Goal: Participate in discussion: Engage in conversation with other users on a specific topic

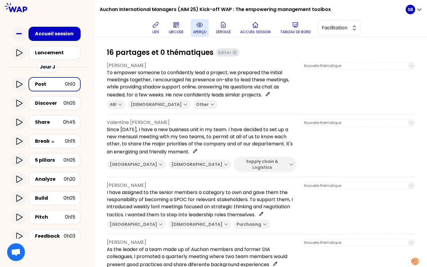
click at [198, 31] on p "aperçu" at bounding box center [199, 32] width 13 height 5
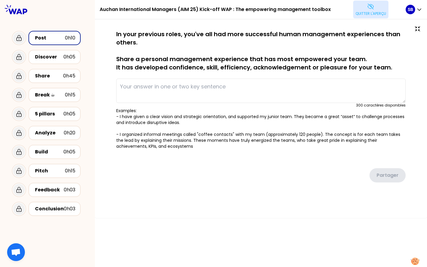
type textarea "To empower someone to confidently lead a project, we prepared the initial meeti…"
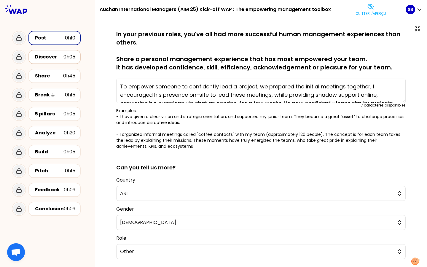
click at [43, 58] on div "Discover" at bounding box center [49, 56] width 28 height 7
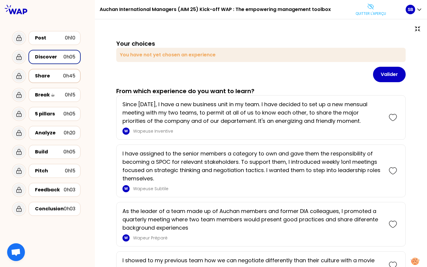
click at [50, 74] on div "Share" at bounding box center [49, 75] width 28 height 7
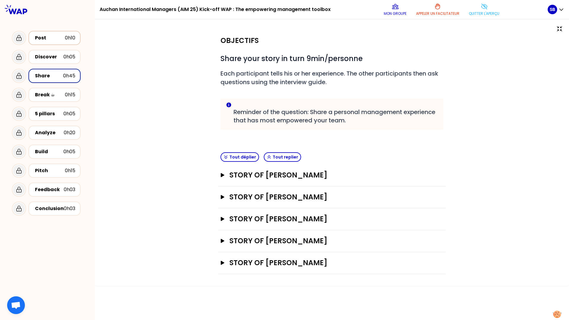
click at [52, 39] on div "Post" at bounding box center [50, 37] width 30 height 7
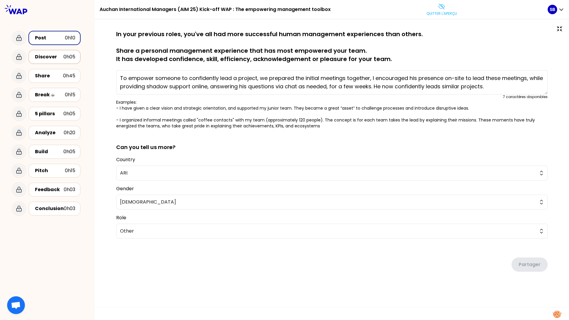
click at [54, 60] on div "Discover" at bounding box center [49, 56] width 28 height 7
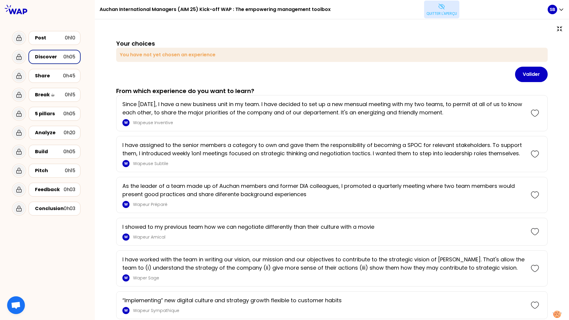
click at [426, 15] on p "Quitter l'aperçu" at bounding box center [441, 13] width 31 height 5
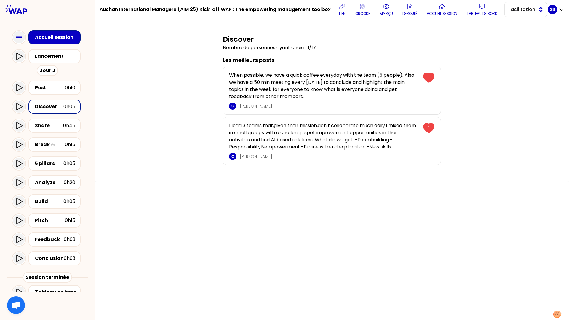
click at [426, 13] on button "Facilitation" at bounding box center [525, 9] width 43 height 15
click at [426, 26] on li "Conception" at bounding box center [525, 24] width 42 height 9
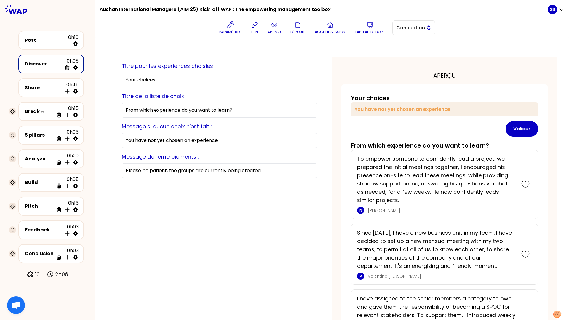
click at [403, 27] on span "Conception" at bounding box center [409, 27] width 27 height 7
click at [412, 50] on span "Facilitation" at bounding box center [416, 52] width 25 height 7
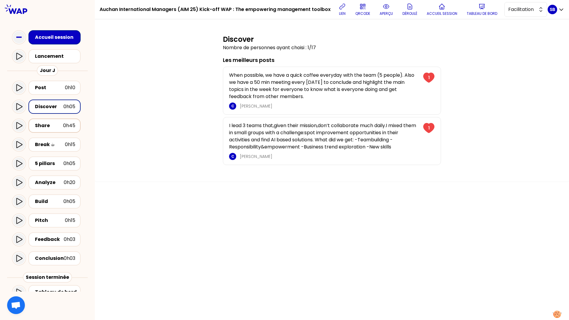
click at [63, 123] on div "0h45" at bounding box center [69, 125] width 12 height 7
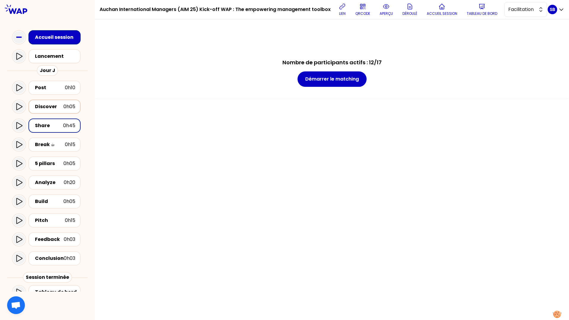
click at [58, 107] on div "Discover" at bounding box center [49, 106] width 28 height 7
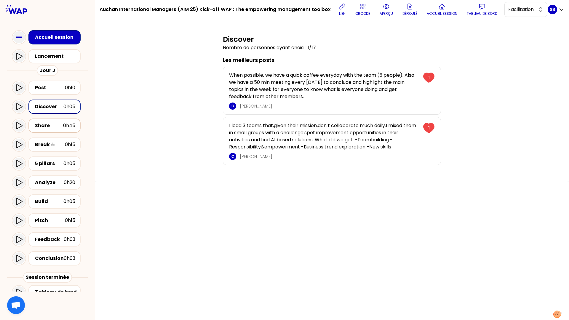
click at [66, 123] on div "0h45" at bounding box center [69, 125] width 12 height 7
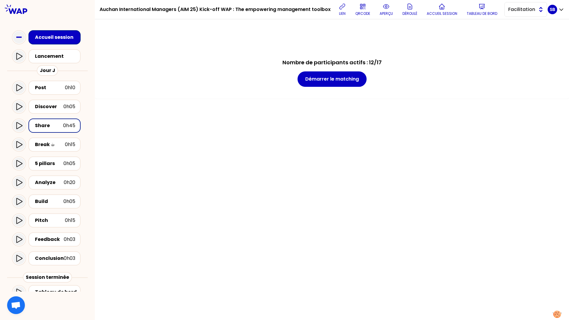
click at [426, 9] on span "Facilitation" at bounding box center [521, 9] width 27 height 7
click at [426, 24] on span "Conception" at bounding box center [528, 24] width 25 height 7
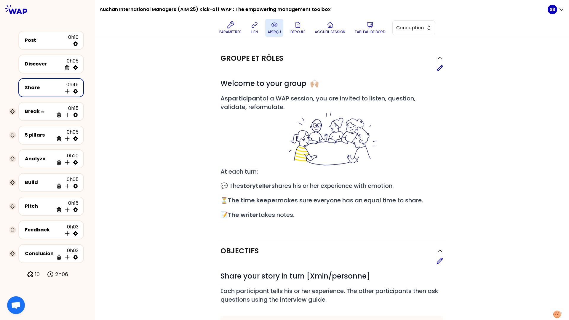
click at [274, 31] on p "aperçu" at bounding box center [273, 32] width 13 height 5
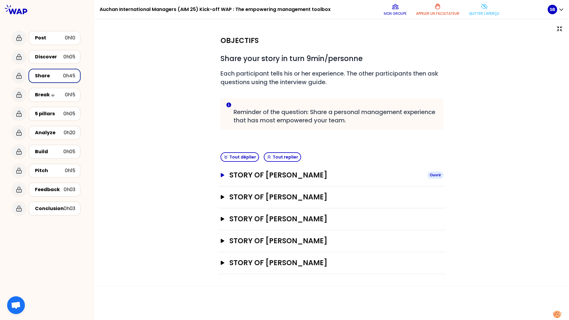
click at [222, 173] on icon "button" at bounding box center [223, 175] width 4 height 4
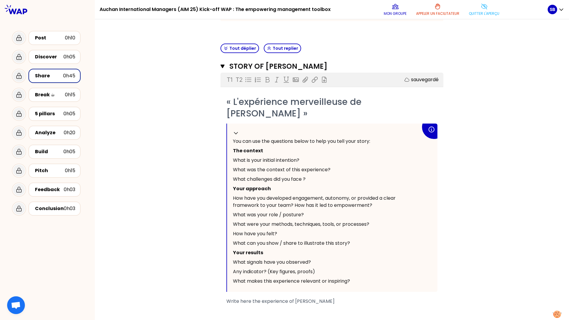
scroll to position [128, 0]
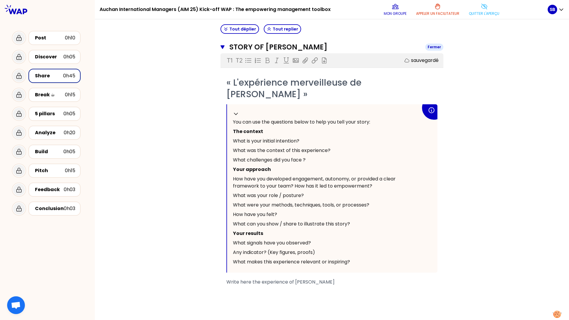
click at [223, 47] on icon "button" at bounding box center [222, 47] width 4 height 4
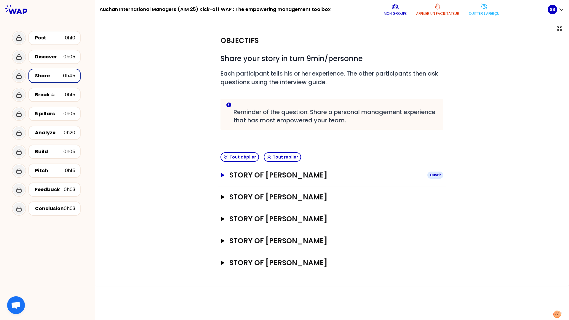
scroll to position [0, 0]
click at [237, 171] on h3 "STORY OF Svenia Busson" at bounding box center [325, 174] width 193 height 9
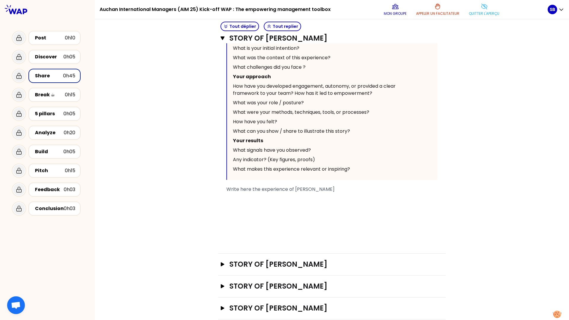
scroll to position [225, 0]
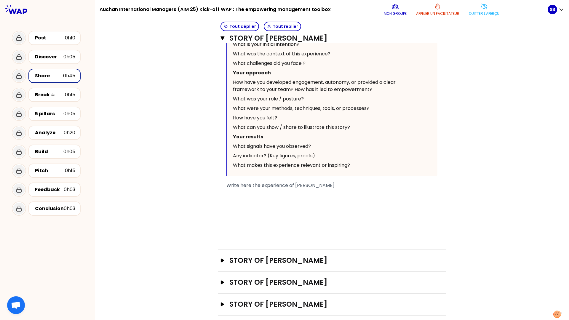
click at [308, 196] on div "﻿" at bounding box center [331, 199] width 211 height 7
click at [285, 250] on div "STORY OF Natasha Ouvrir" at bounding box center [332, 261] width 228 height 22
click at [288, 256] on h3 "STORY OF Natasha" at bounding box center [325, 260] width 193 height 9
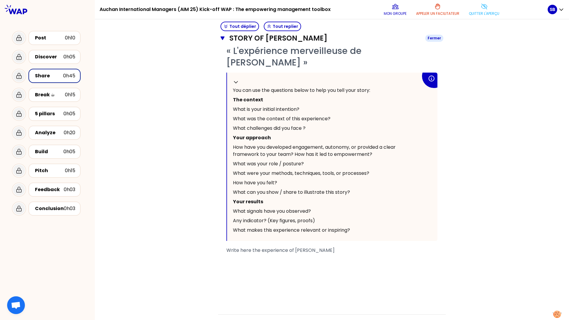
scroll to position [518, 0]
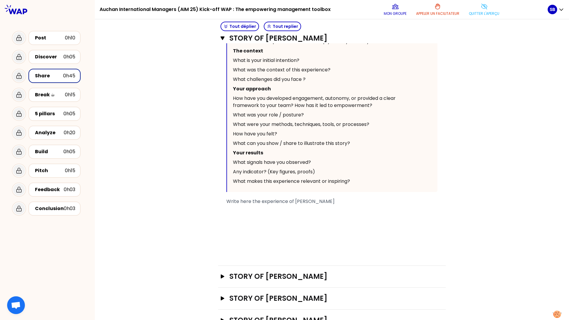
click at [274, 205] on div "﻿" at bounding box center [331, 208] width 211 height 7
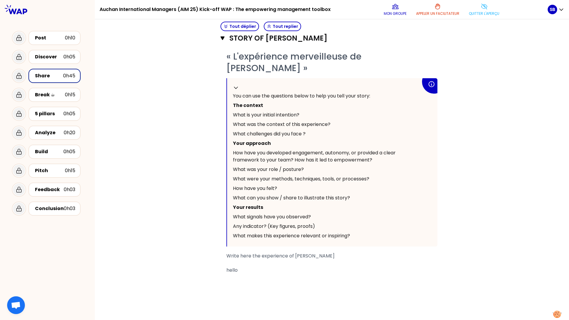
scroll to position [0, 0]
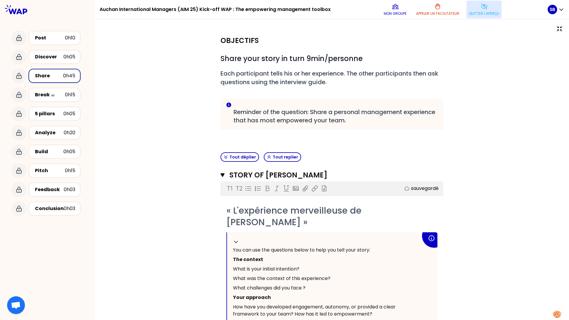
click at [426, 10] on button "Quitter l'aperçu" at bounding box center [483, 10] width 35 height 18
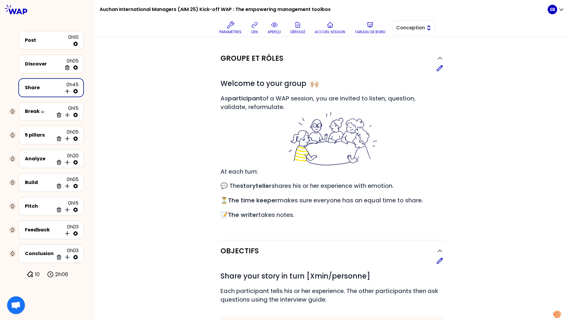
click at [414, 28] on span "Conception" at bounding box center [409, 27] width 27 height 7
click at [419, 54] on span "Facilitation" at bounding box center [416, 52] width 25 height 7
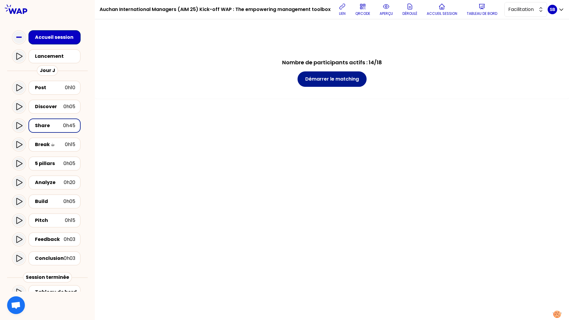
click at [326, 80] on button "Démarrer le matching" at bounding box center [331, 78] width 69 height 15
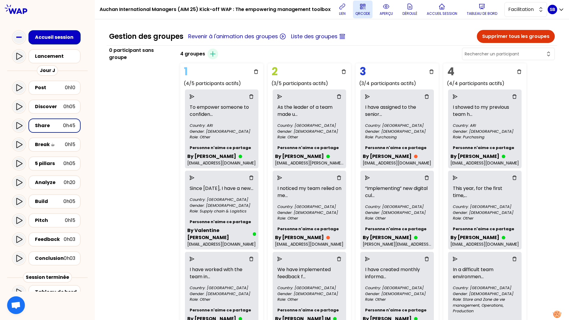
click at [361, 8] on icon at bounding box center [362, 6] width 7 height 7
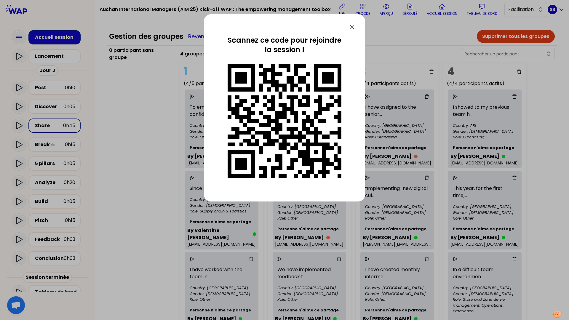
click at [352, 27] on icon at bounding box center [352, 27] width 4 height 4
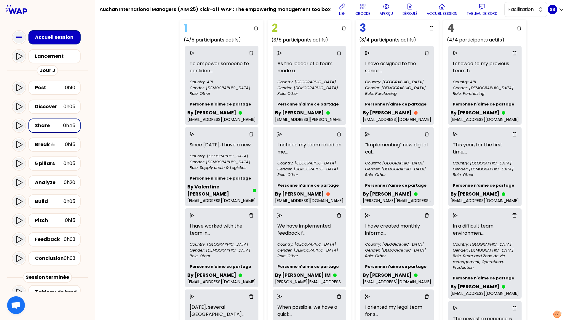
scroll to position [44, 0]
click at [21, 127] on icon at bounding box center [19, 125] width 6 height 7
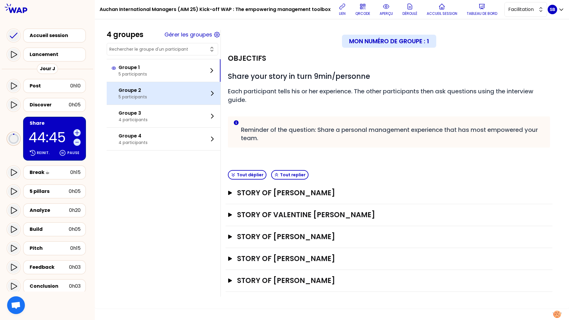
click at [157, 100] on div "Groupe 2 5 participants" at bounding box center [164, 93] width 114 height 23
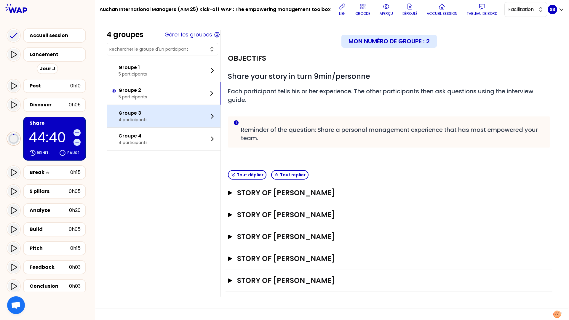
click at [175, 120] on div "Groupe 3 4 participants" at bounding box center [164, 116] width 114 height 23
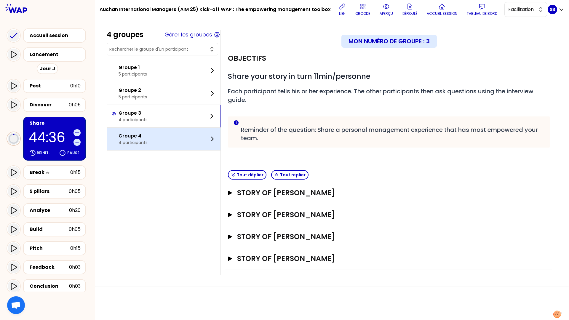
click at [157, 146] on div "Groupe 4 4 participants" at bounding box center [164, 139] width 114 height 23
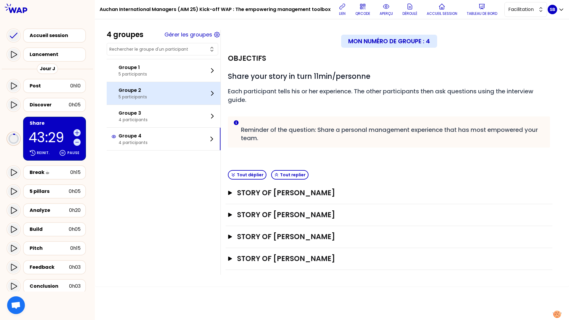
click at [202, 100] on div "Groupe 2 5 participants" at bounding box center [164, 93] width 114 height 23
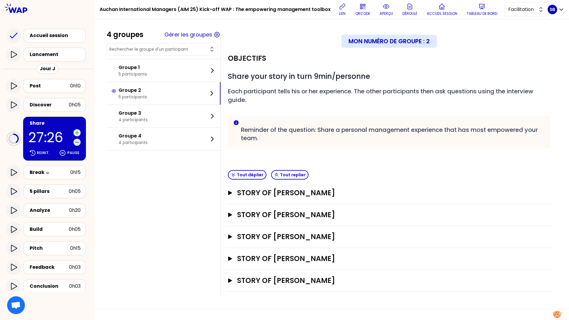
click at [77, 133] on icon at bounding box center [77, 133] width 4 height 4
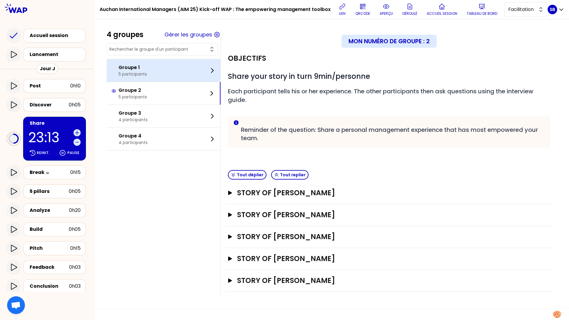
click at [163, 80] on div "Groupe 1 5 participants" at bounding box center [164, 70] width 114 height 23
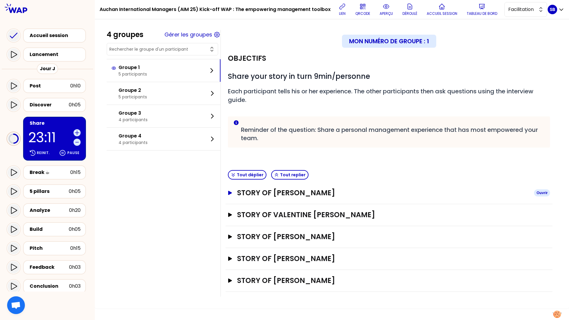
click at [229, 193] on icon "button" at bounding box center [230, 193] width 4 height 4
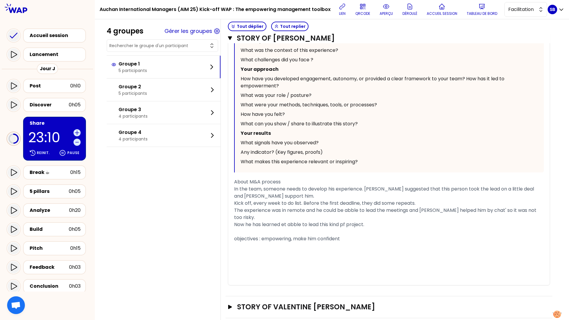
scroll to position [354, 0]
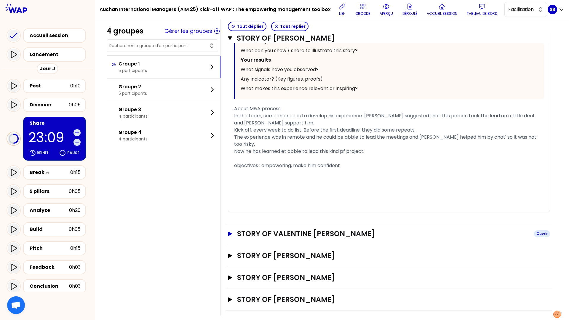
click at [230, 232] on icon "button" at bounding box center [230, 234] width 4 height 4
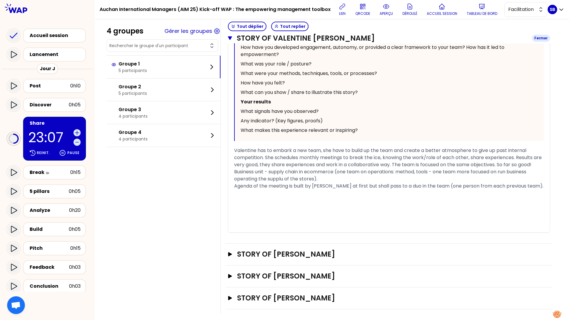
scroll to position [706, 0]
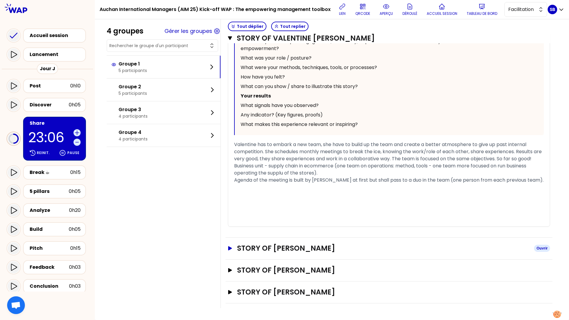
click at [228, 249] on icon "button" at bounding box center [230, 248] width 4 height 4
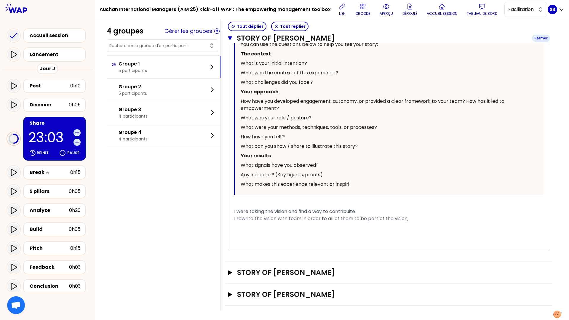
scroll to position [1022, 0]
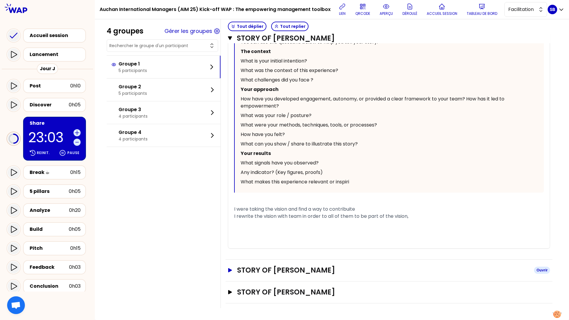
click at [230, 266] on button "STORY OF Alexandru Perl Ouvrir" at bounding box center [389, 269] width 322 height 9
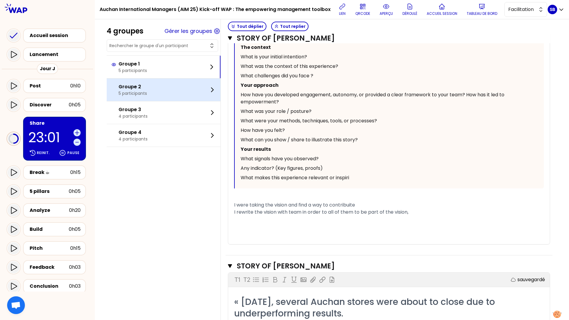
click at [177, 86] on div "Groupe 2 5 participants" at bounding box center [164, 90] width 114 height 23
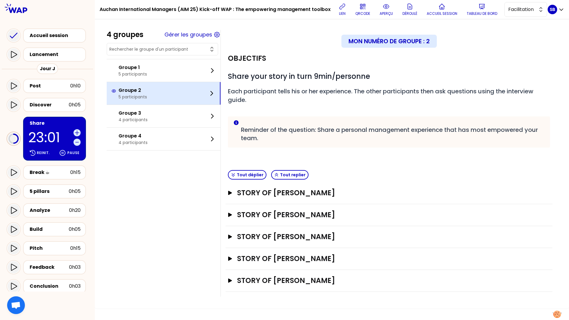
scroll to position [0, 0]
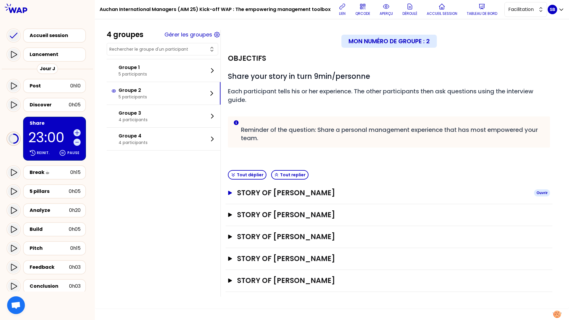
click at [230, 192] on icon "button" at bounding box center [230, 193] width 4 height 4
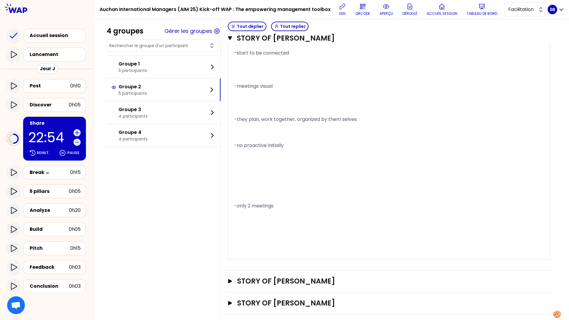
scroll to position [617, 0]
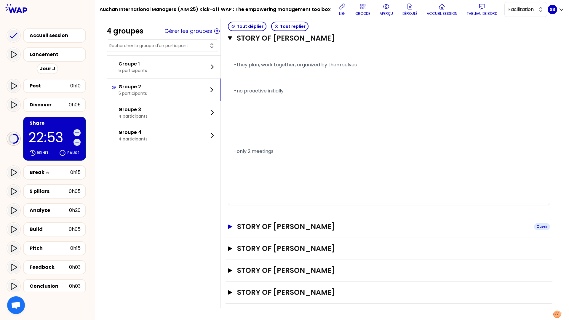
click at [230, 228] on icon "button" at bounding box center [230, 227] width 5 height 4
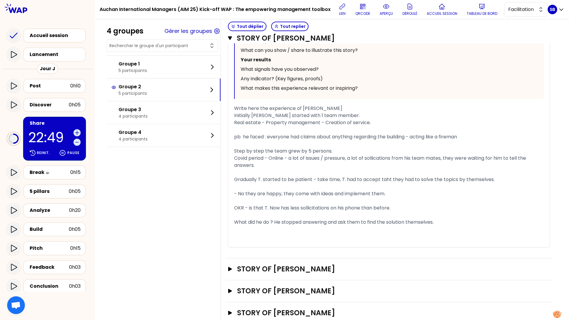
scroll to position [1026, 0]
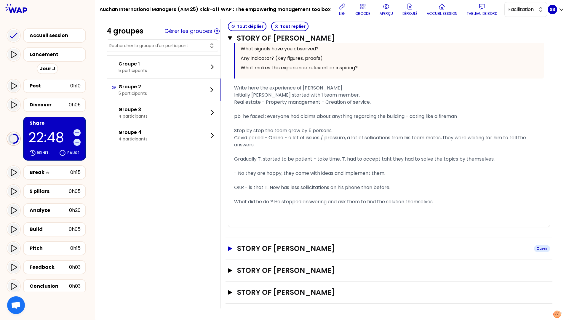
click at [230, 246] on icon "button" at bounding box center [230, 248] width 5 height 4
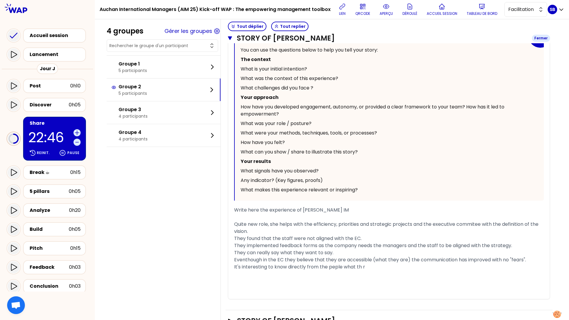
scroll to position [1373, 0]
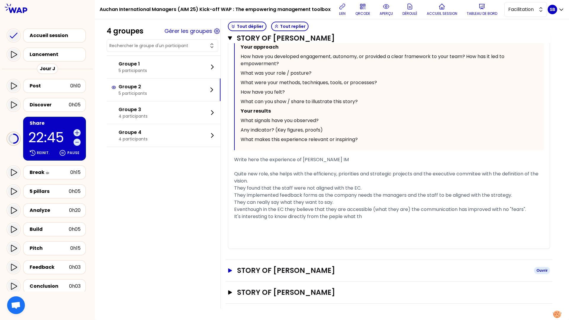
click at [232, 266] on icon "button" at bounding box center [230, 270] width 5 height 4
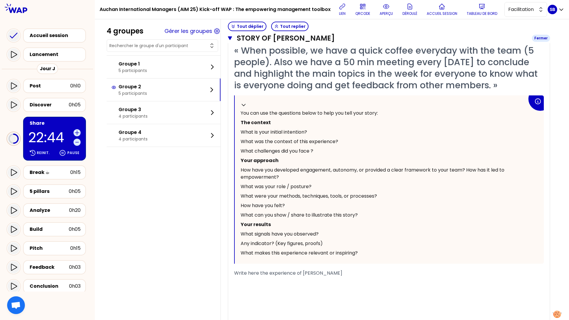
scroll to position [1685, 0]
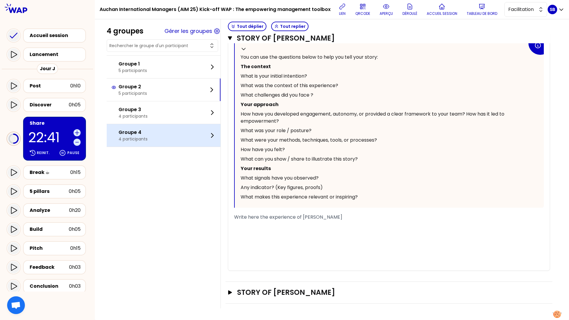
click at [165, 124] on div "Groupe 4 4 participants" at bounding box center [164, 135] width 114 height 23
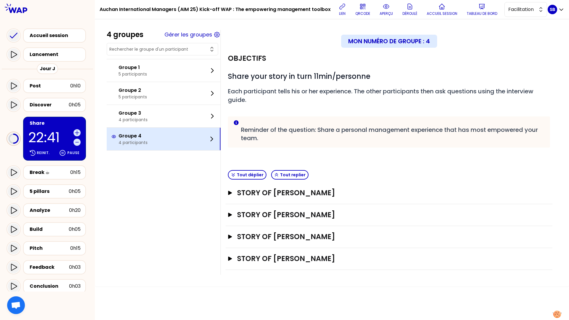
scroll to position [0, 0]
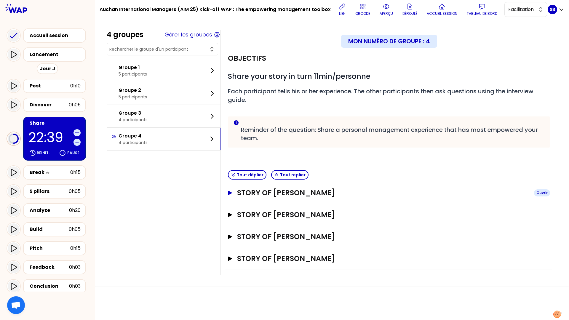
click at [228, 191] on icon "button" at bounding box center [230, 193] width 4 height 4
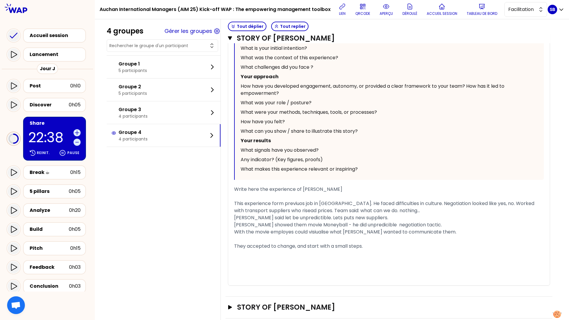
scroll to position [319, 0]
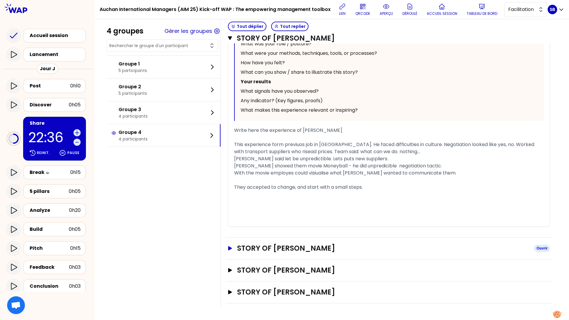
click at [228, 250] on icon "button" at bounding box center [230, 248] width 4 height 4
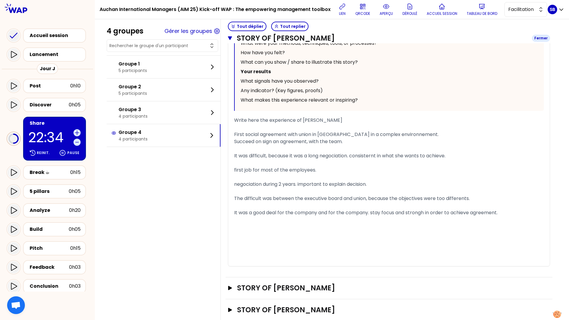
scroll to position [701, 0]
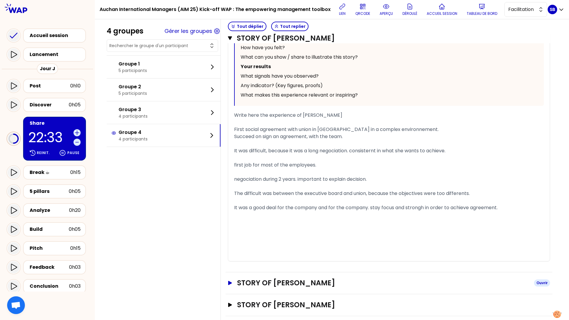
click at [230, 266] on button "STORY OF FRANCOIS DUCROCQ Ouvrir" at bounding box center [389, 282] width 322 height 9
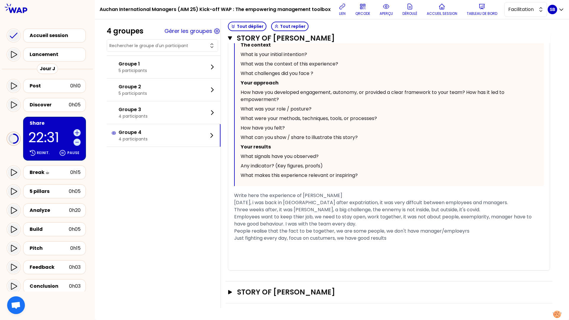
scroll to position [1079, 0]
click at [229, 266] on button "STORY OF Anna Ouvrir" at bounding box center [389, 291] width 322 height 9
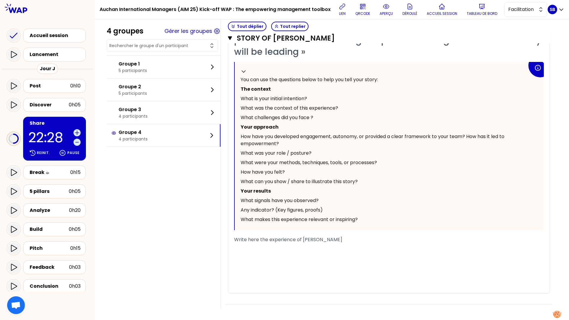
scroll to position [1402, 0]
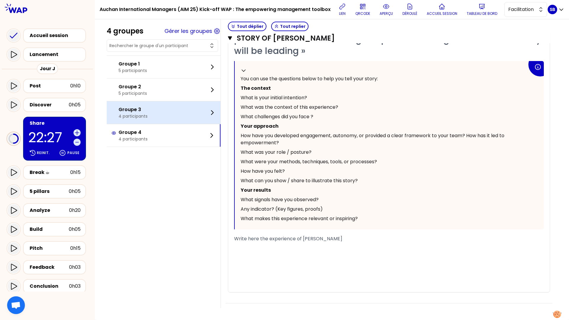
click at [169, 117] on div "Groupe 3 4 participants" at bounding box center [164, 112] width 114 height 23
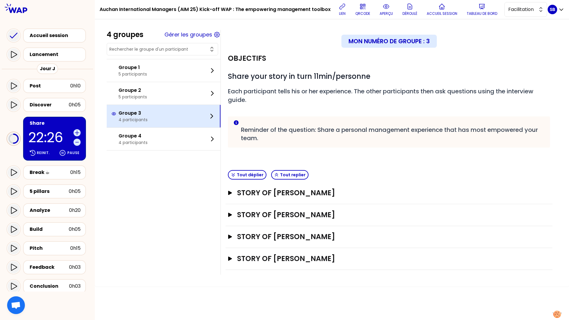
scroll to position [0, 0]
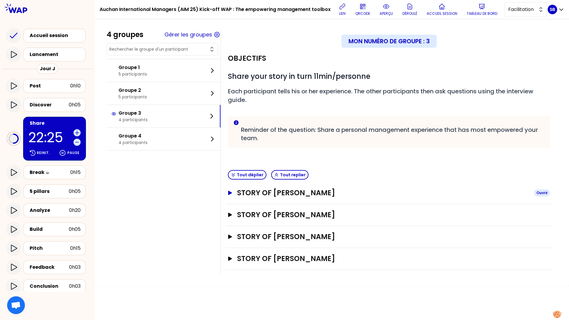
click at [228, 192] on icon "button" at bounding box center [230, 193] width 4 height 4
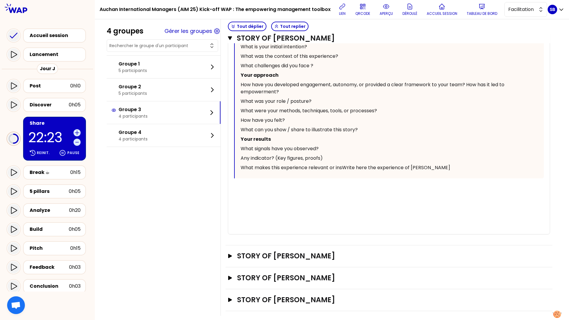
scroll to position [282, 0]
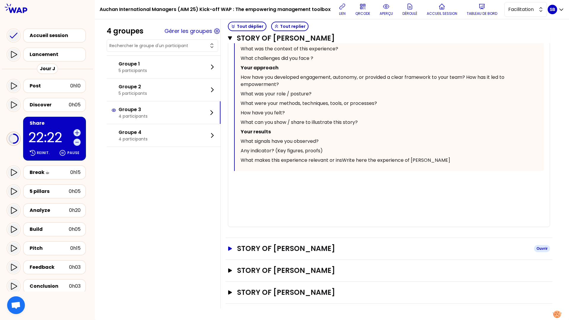
click at [230, 245] on button "STORY OF Veronika Ouvrir" at bounding box center [389, 248] width 322 height 9
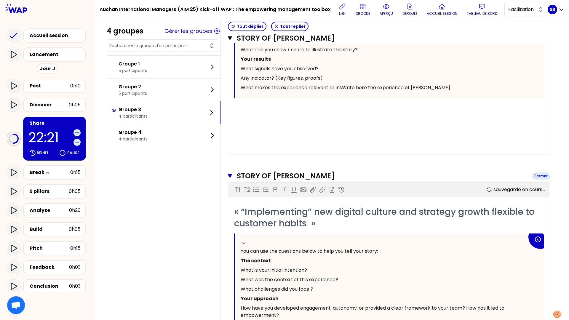
scroll to position [571, 0]
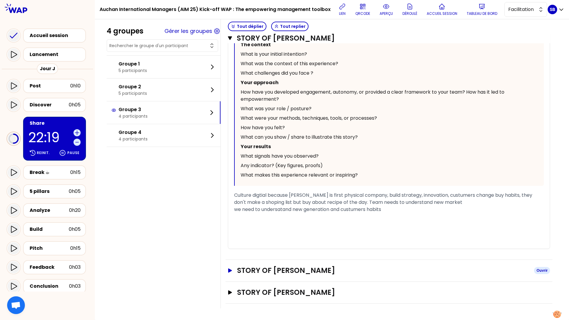
click at [231, 266] on button "STORY OF Mahdi Boukennat Ouvrir" at bounding box center [389, 270] width 322 height 9
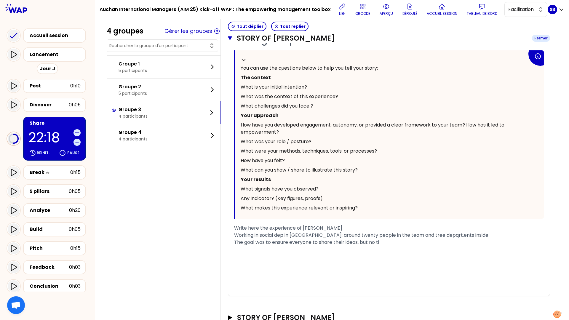
scroll to position [908, 0]
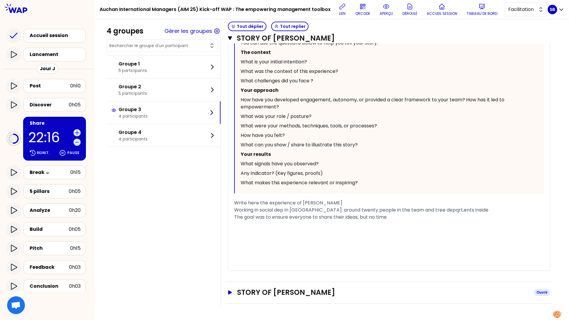
click at [230, 266] on icon "button" at bounding box center [230, 292] width 4 height 4
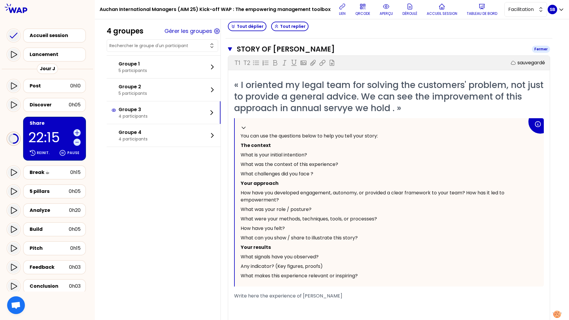
scroll to position [1208, 0]
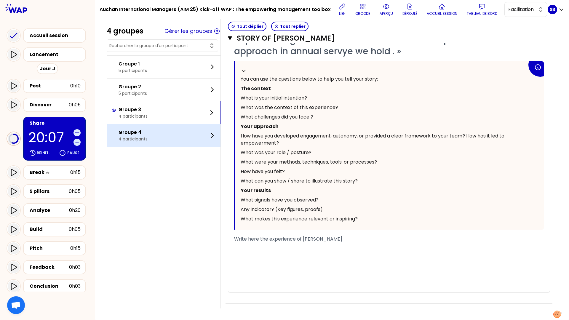
click at [164, 134] on div "Groupe 4 4 participants" at bounding box center [164, 135] width 114 height 23
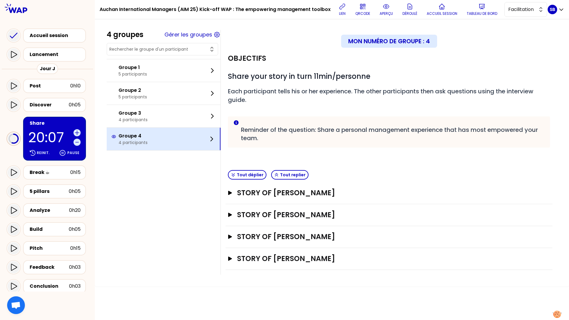
scroll to position [0, 0]
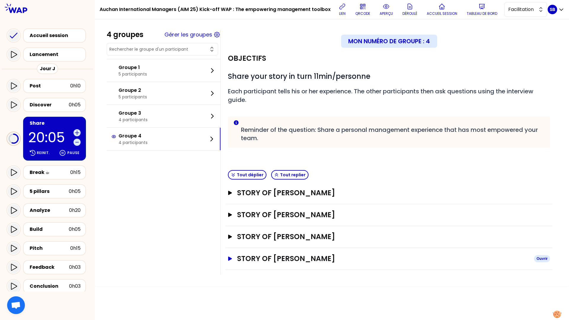
click at [229, 259] on icon "button" at bounding box center [230, 259] width 4 height 4
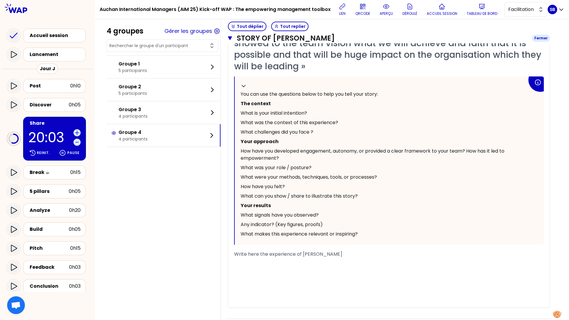
scroll to position [289, 0]
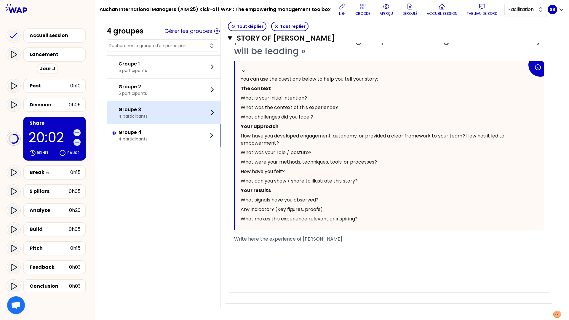
click at [189, 121] on div "Groupe 3 4 participants" at bounding box center [164, 112] width 114 height 23
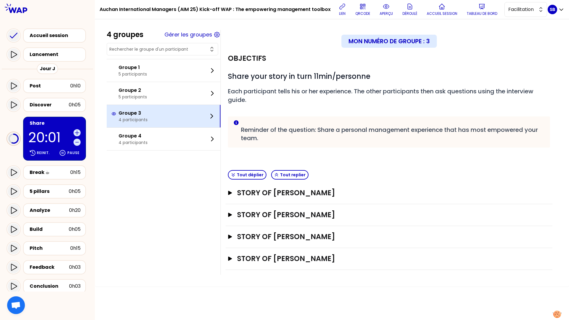
scroll to position [0, 0]
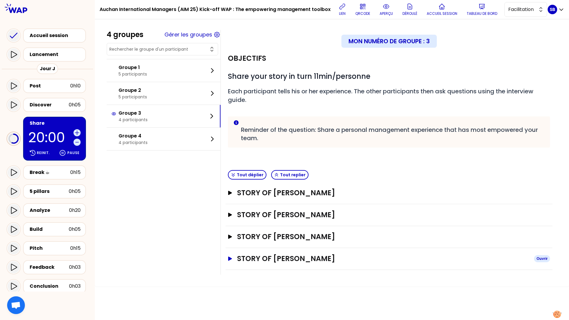
click at [228, 260] on icon "button" at bounding box center [230, 259] width 4 height 4
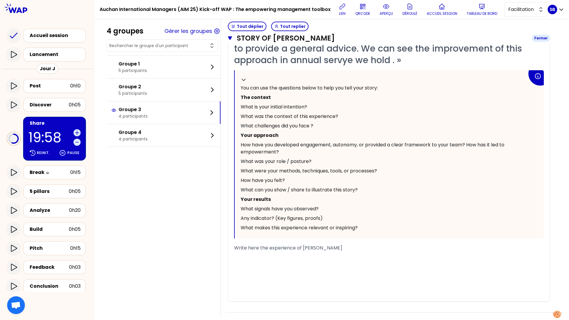
scroll to position [266, 0]
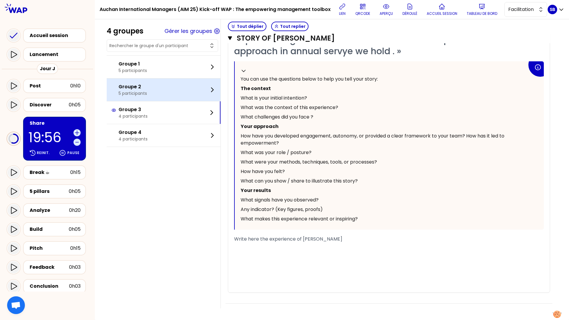
click at [195, 96] on div "Groupe 2 5 participants" at bounding box center [164, 90] width 114 height 23
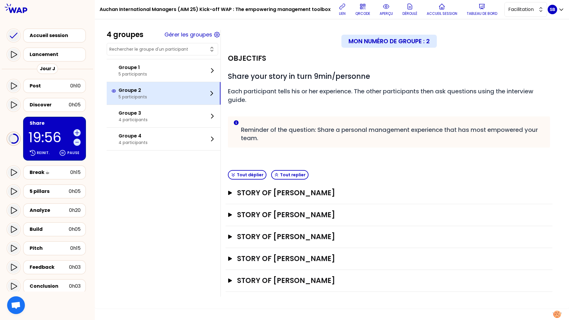
scroll to position [0, 0]
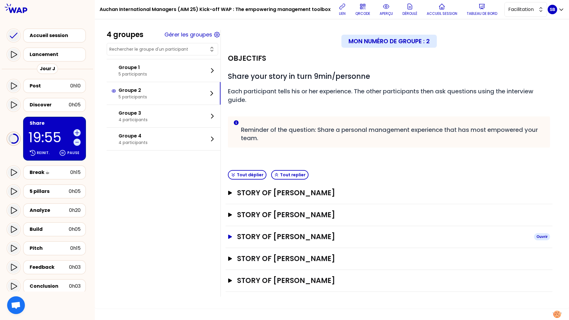
click at [228, 237] on icon "button" at bounding box center [230, 237] width 4 height 4
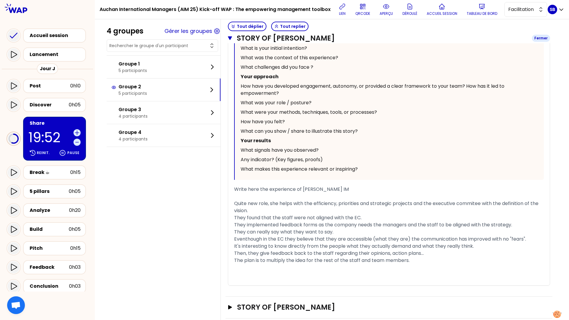
scroll to position [342, 0]
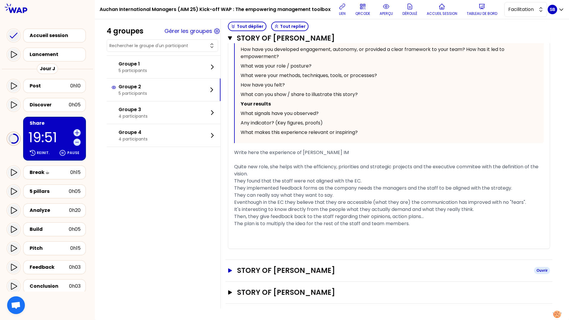
click at [229, 266] on icon "button" at bounding box center [230, 270] width 4 height 4
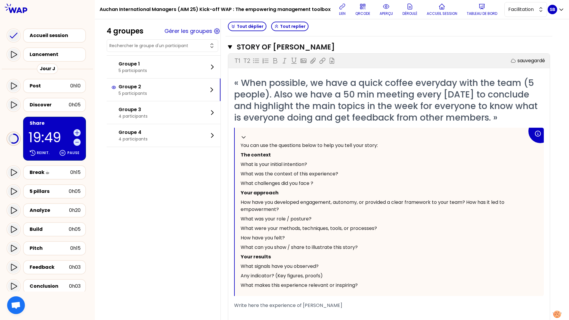
scroll to position [654, 0]
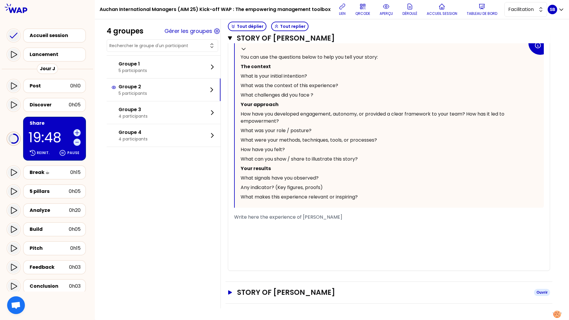
click at [231, 266] on icon "button" at bounding box center [230, 292] width 5 height 4
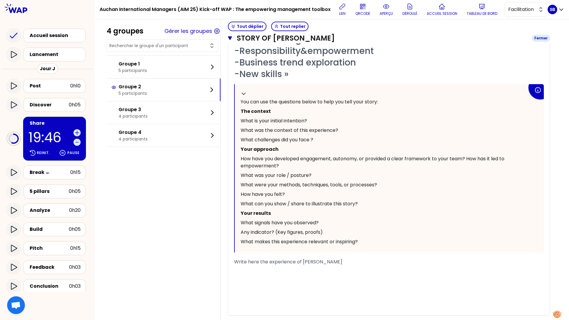
scroll to position [1023, 0]
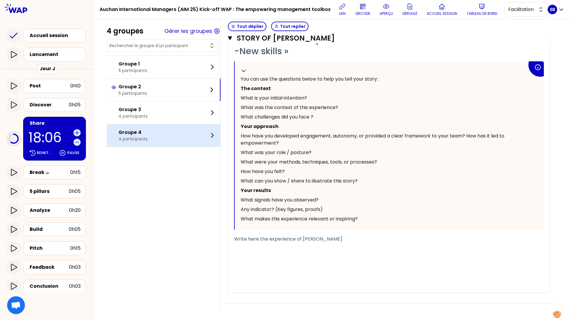
click at [204, 124] on div "Groupe 4 4 participants" at bounding box center [164, 135] width 114 height 23
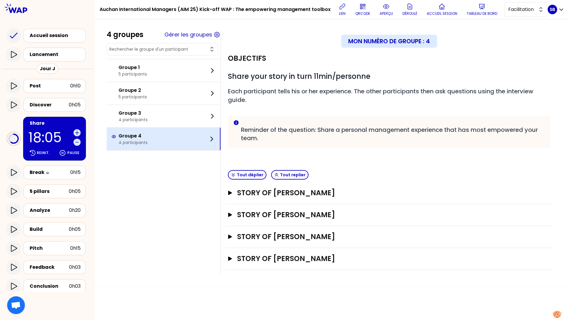
scroll to position [0, 0]
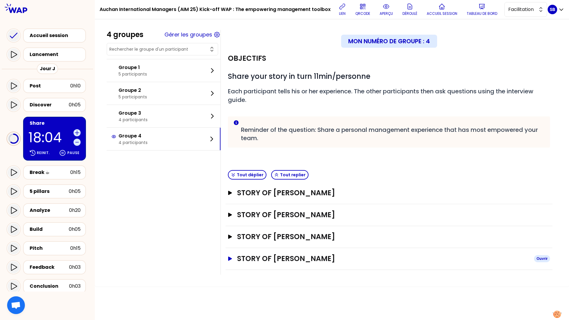
click at [232, 259] on button "STORY OF Anna Ouvrir" at bounding box center [389, 258] width 322 height 9
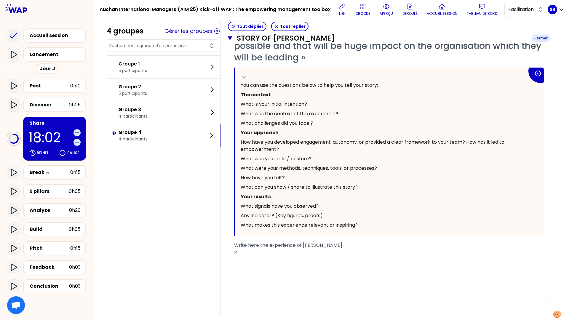
scroll to position [286, 0]
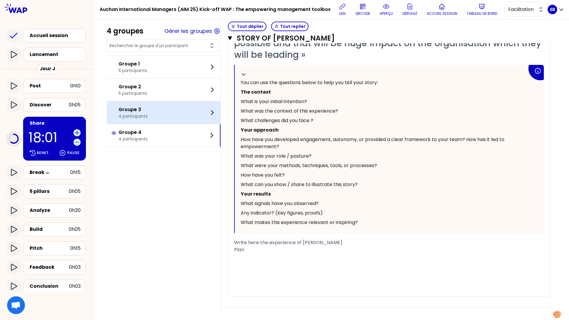
click at [167, 119] on div "Groupe 3 4 participants" at bounding box center [164, 112] width 114 height 23
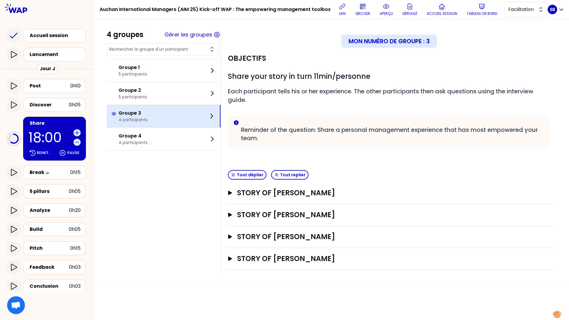
scroll to position [0, 0]
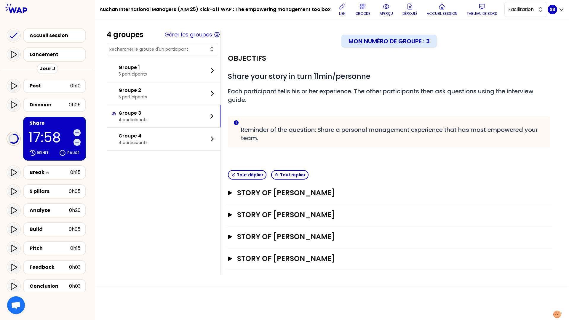
click at [261, 249] on div "STORY OF Ruslan Ouvrir" at bounding box center [388, 259] width 327 height 22
click at [264, 255] on h3 "STORY OF Ruslan" at bounding box center [383, 258] width 292 height 9
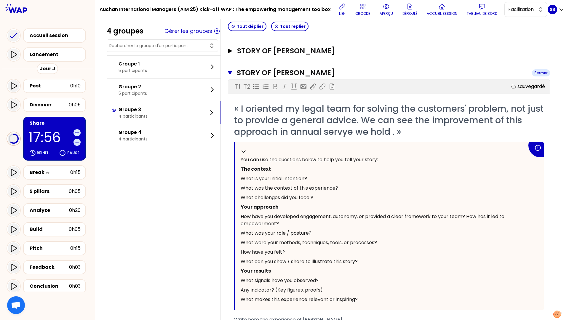
scroll to position [266, 0]
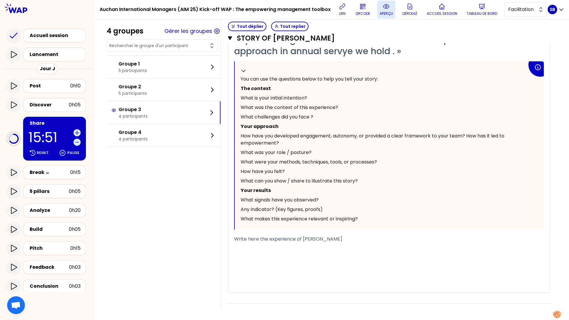
click at [379, 13] on p "aperçu" at bounding box center [385, 13] width 13 height 5
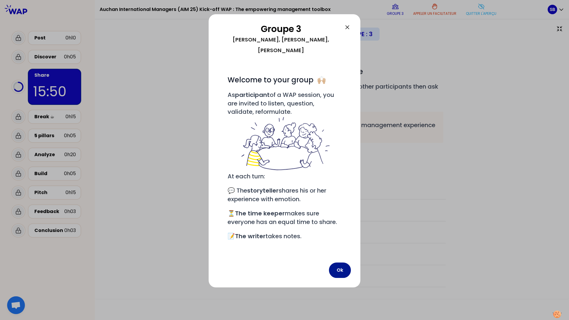
click at [337, 262] on button "Ok" at bounding box center [340, 269] width 22 height 15
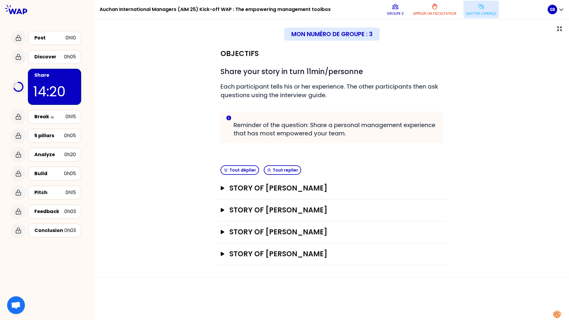
click at [426, 14] on p "Quitter l'aperçu" at bounding box center [481, 13] width 31 height 5
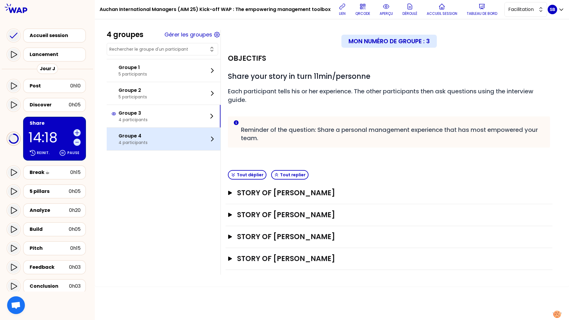
click at [184, 140] on div "Groupe 4 4 participants" at bounding box center [164, 139] width 114 height 23
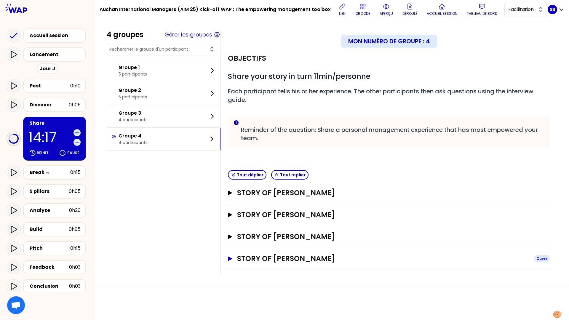
click at [232, 259] on icon "button" at bounding box center [230, 259] width 5 height 4
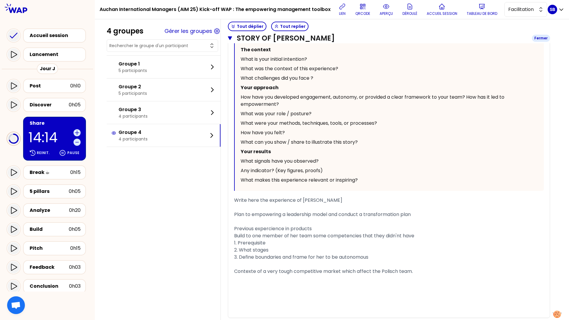
scroll to position [332, 0]
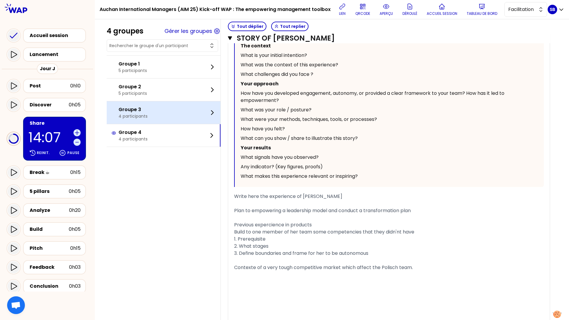
click at [148, 108] on div "Groupe 3 4 participants" at bounding box center [164, 112] width 114 height 23
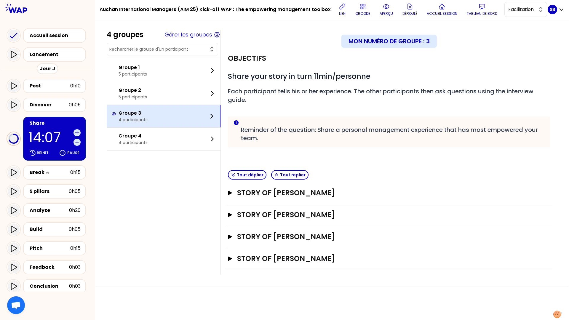
scroll to position [0, 0]
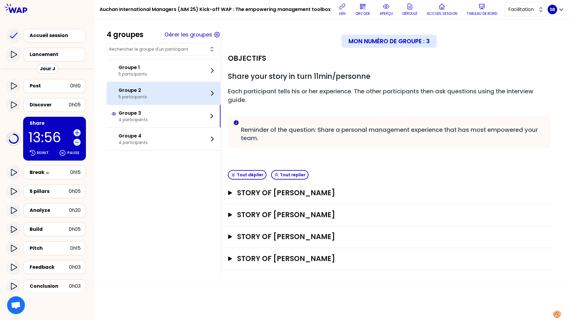
click at [168, 89] on div "Groupe 2 5 participants" at bounding box center [164, 93] width 114 height 23
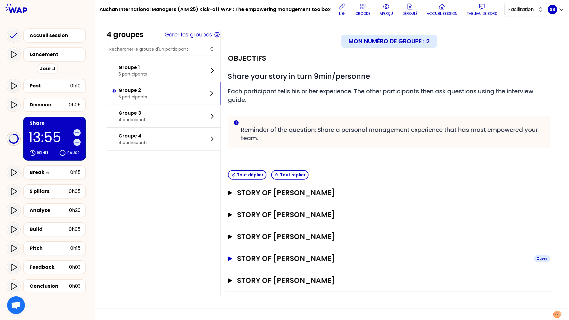
click at [238, 260] on h3 "STORY OF Carmen" at bounding box center [383, 258] width 292 height 9
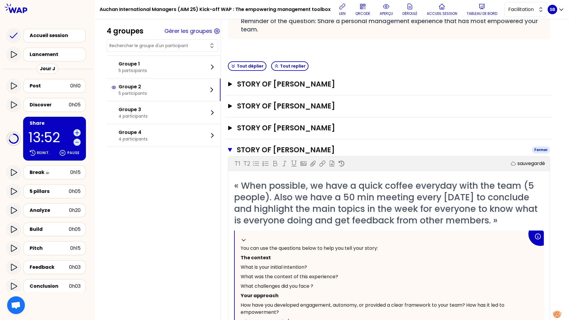
scroll to position [102, 0]
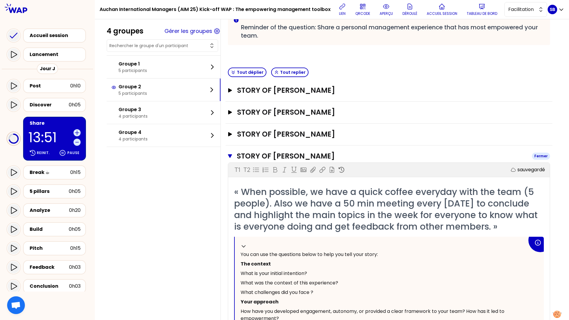
click at [234, 157] on button "STORY OF Carmen Fermer" at bounding box center [389, 155] width 322 height 9
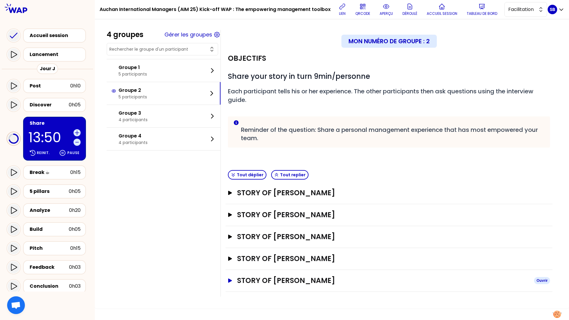
click at [230, 266] on icon "button" at bounding box center [230, 280] width 4 height 4
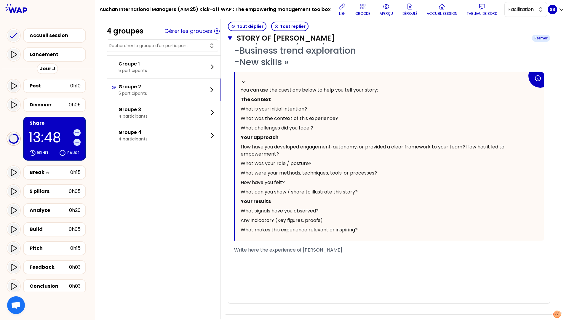
scroll to position [358, 0]
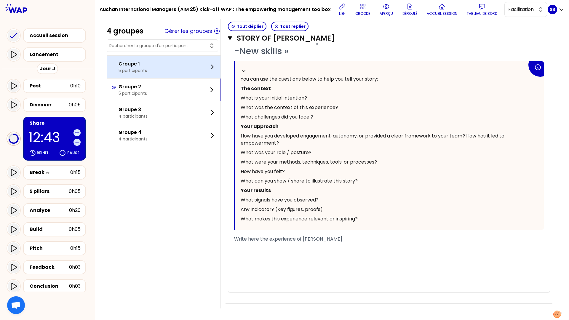
click at [173, 75] on div "Groupe 1 5 participants" at bounding box center [164, 67] width 114 height 23
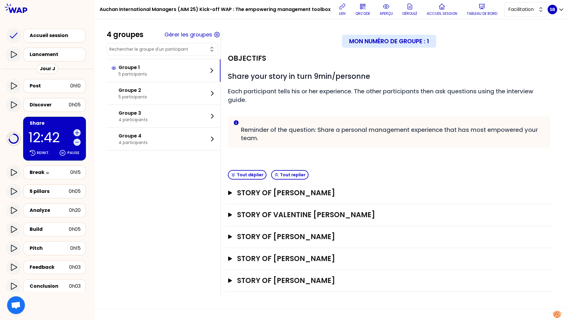
scroll to position [0, 0]
click at [229, 258] on icon "button" at bounding box center [230, 259] width 4 height 4
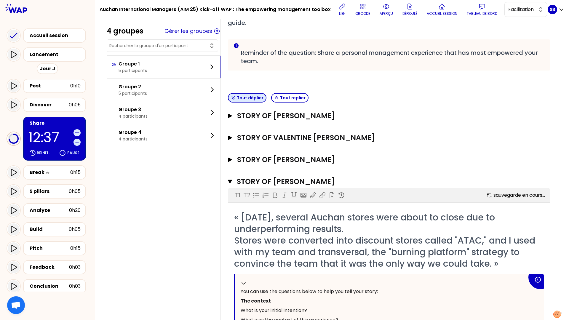
scroll to position [56, 0]
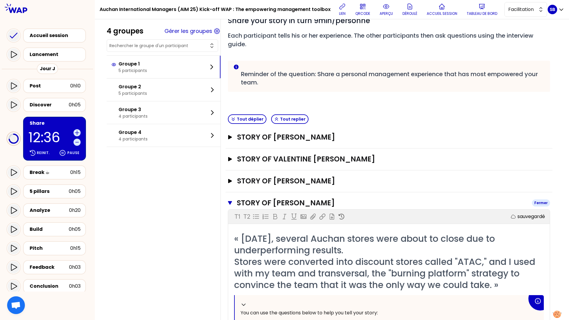
click at [232, 201] on icon "button" at bounding box center [230, 203] width 4 height 5
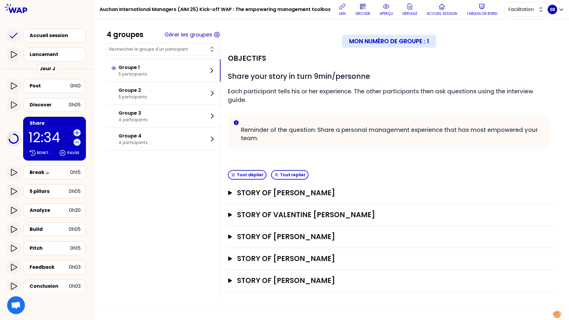
click at [229, 266] on div "STORY OF Sergio Ouvrir" at bounding box center [388, 281] width 327 height 22
click at [226, 266] on div "STORY OF Sergio Ouvrir" at bounding box center [388, 281] width 327 height 22
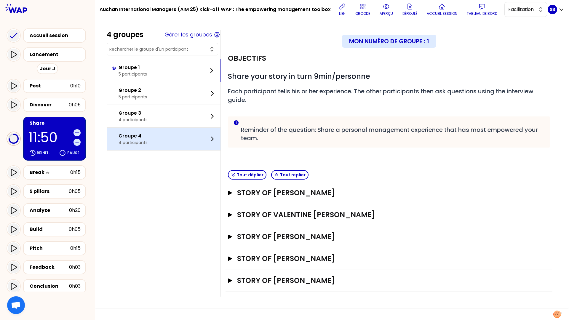
click at [180, 133] on div "Groupe 4 4 participants" at bounding box center [164, 139] width 114 height 23
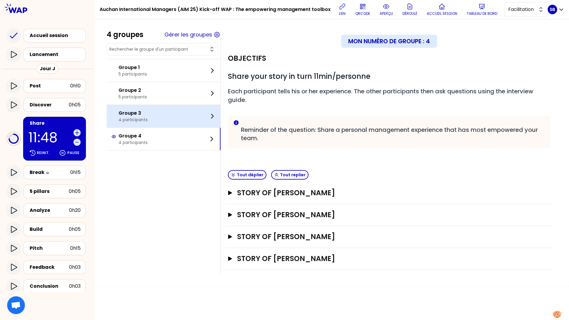
click at [183, 117] on div "Groupe 3 4 participants" at bounding box center [164, 116] width 114 height 23
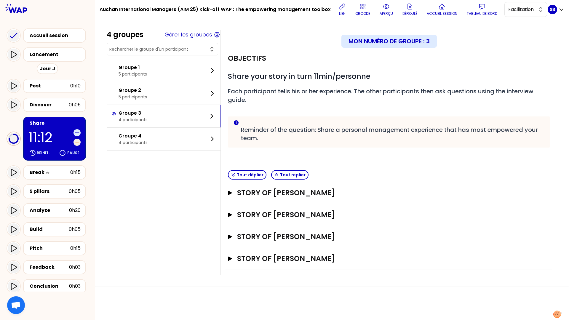
click at [77, 145] on icon at bounding box center [77, 142] width 6 height 6
click at [230, 260] on icon "button" at bounding box center [230, 259] width 5 height 4
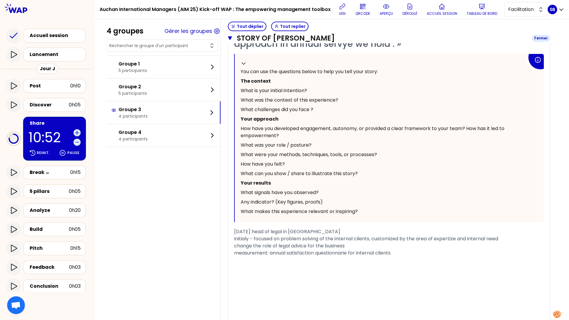
scroll to position [279, 0]
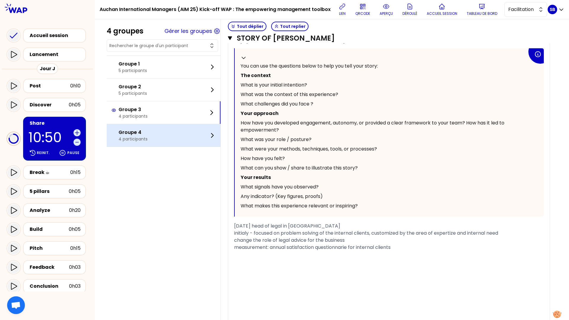
click at [184, 134] on div "Groupe 4 4 participants" at bounding box center [164, 135] width 114 height 23
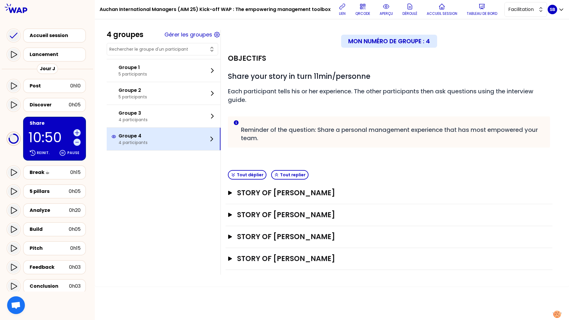
scroll to position [0, 0]
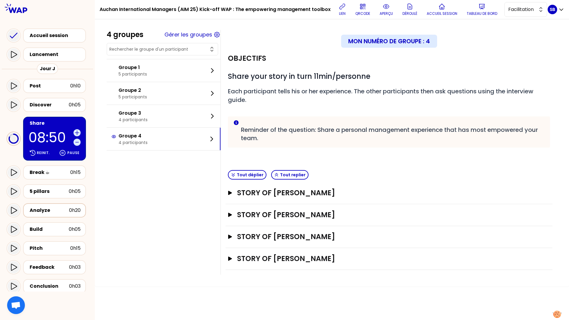
click at [50, 212] on div "Analyze" at bounding box center [49, 210] width 39 height 7
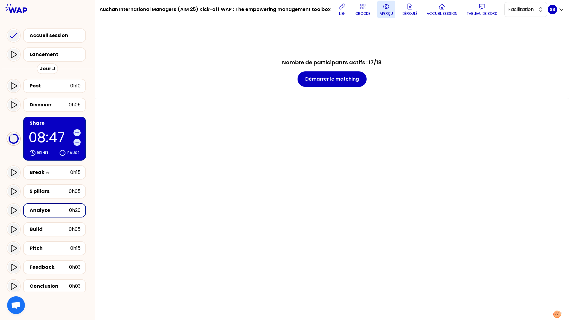
click at [381, 9] on button "aperçu" at bounding box center [386, 10] width 18 height 18
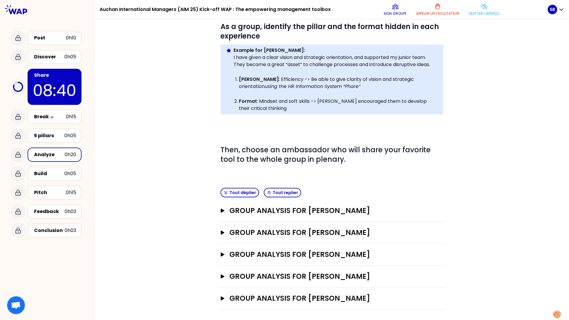
scroll to position [33, 0]
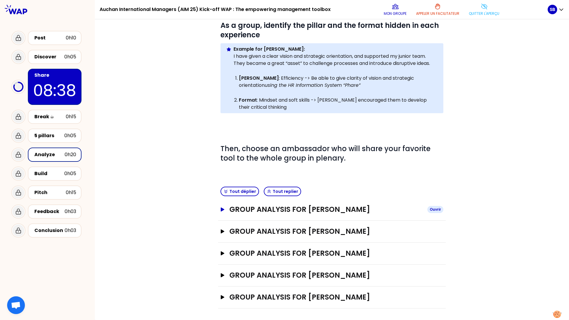
click at [221, 209] on icon "button" at bounding box center [223, 209] width 4 height 4
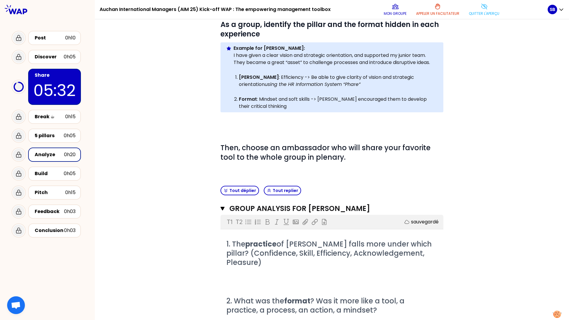
scroll to position [35, 0]
click at [426, 12] on p "Quitter l'aperçu" at bounding box center [484, 13] width 31 height 5
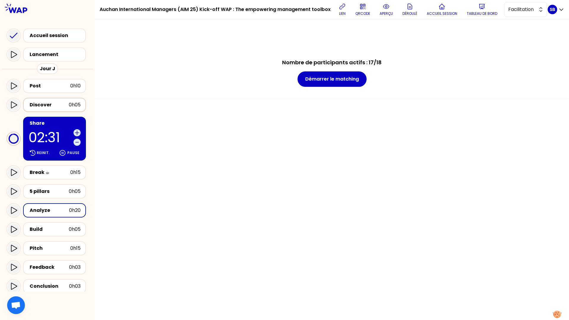
click at [57, 104] on div "Discover" at bounding box center [49, 104] width 39 height 7
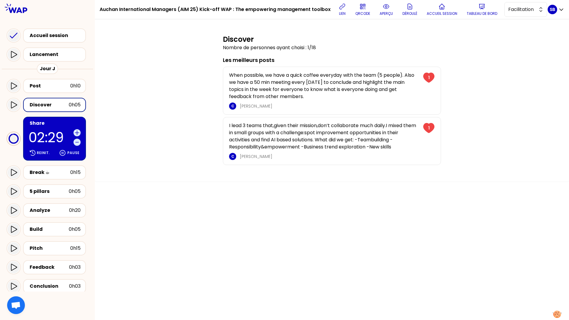
click at [57, 136] on p "02:29" at bounding box center [49, 138] width 43 height 14
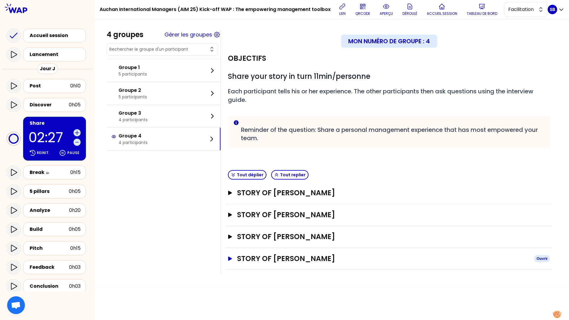
click at [230, 262] on button "STORY OF Anna Ouvrir" at bounding box center [389, 258] width 322 height 9
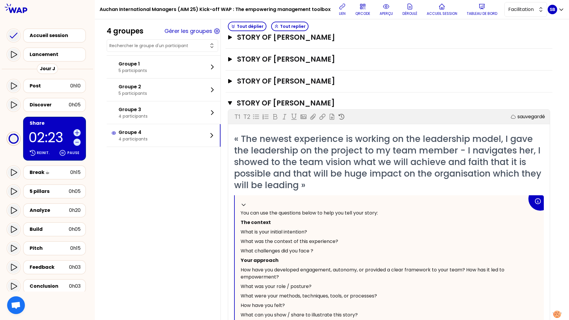
scroll to position [152, 0]
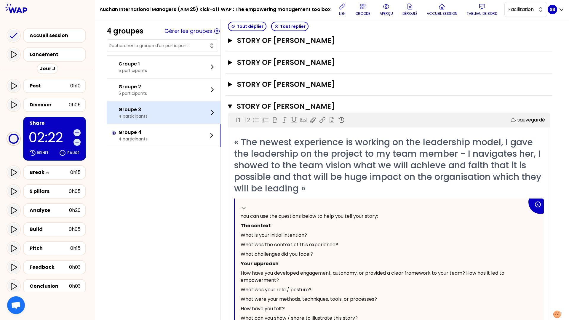
click at [181, 118] on div "Groupe 3 4 participants" at bounding box center [164, 112] width 114 height 23
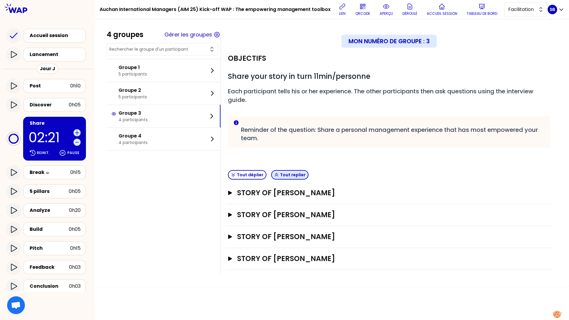
scroll to position [0, 0]
click at [232, 258] on icon "button" at bounding box center [230, 259] width 5 height 4
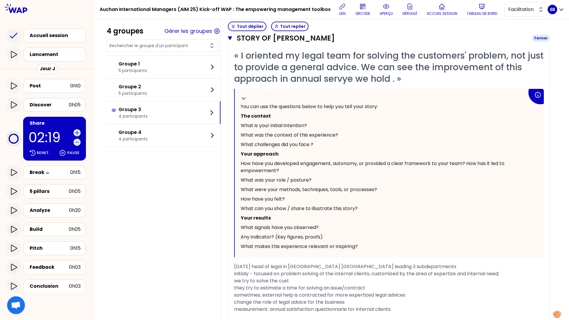
scroll to position [252, 0]
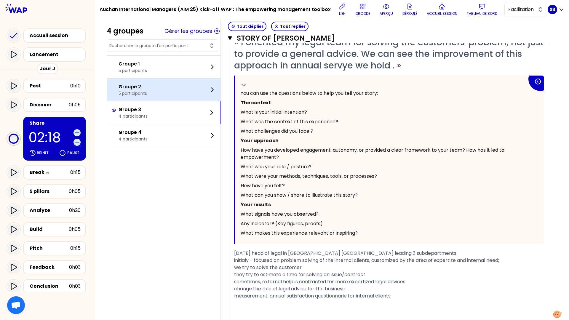
click at [168, 91] on div "Groupe 2 5 participants" at bounding box center [164, 90] width 114 height 23
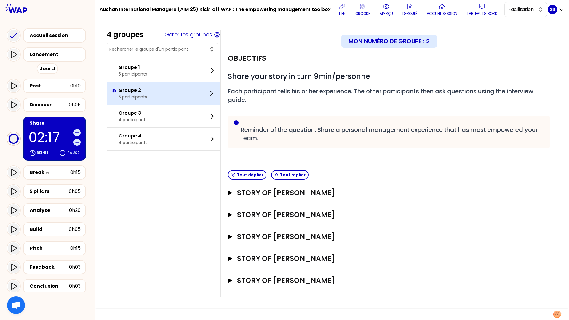
scroll to position [0, 0]
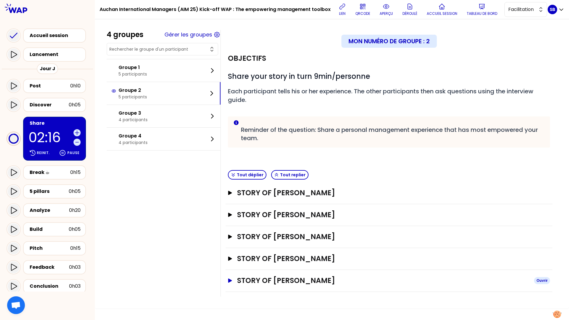
click at [228, 266] on icon "button" at bounding box center [230, 280] width 4 height 4
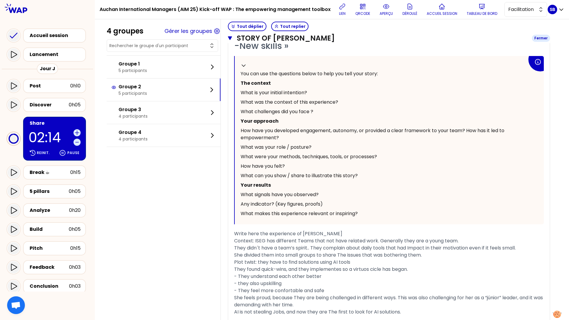
scroll to position [376, 0]
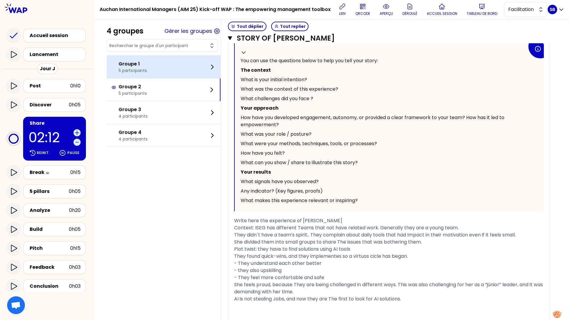
click at [173, 68] on div "Groupe 1 5 participants" at bounding box center [164, 67] width 114 height 23
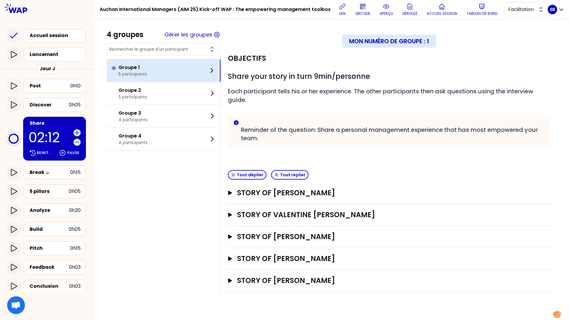
scroll to position [0, 0]
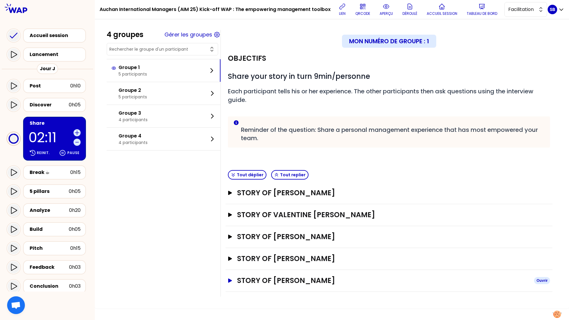
click at [231, 266] on icon "button" at bounding box center [230, 280] width 5 height 4
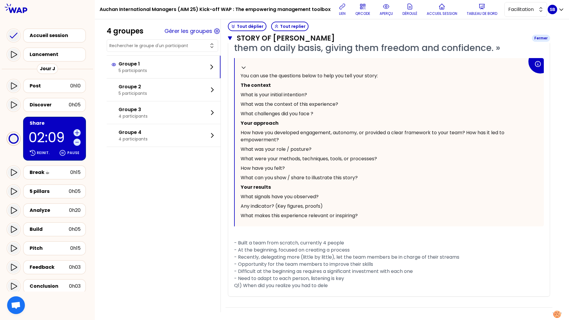
scroll to position [318, 0]
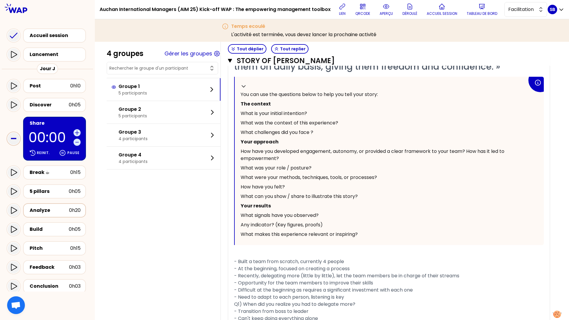
click at [34, 208] on div "Analyze" at bounding box center [49, 210] width 39 height 7
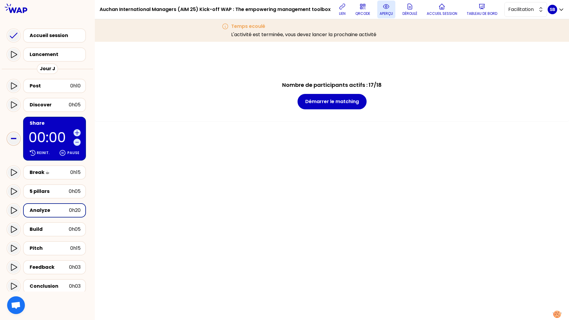
click at [386, 13] on p "aperçu" at bounding box center [385, 13] width 13 height 5
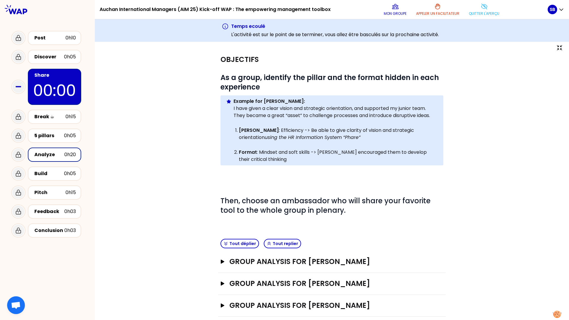
scroll to position [4, 0]
click at [223, 259] on button "GROUP ANALYSIS FOR Svenia Busson Ouvrir" at bounding box center [331, 261] width 223 height 9
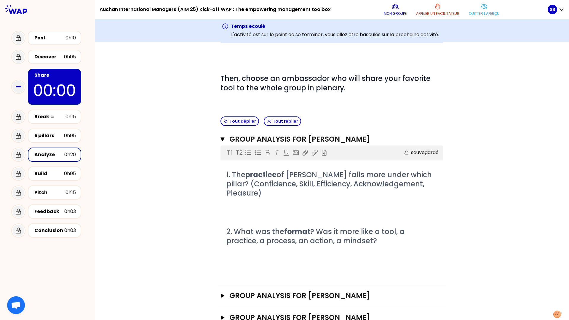
scroll to position [136, 0]
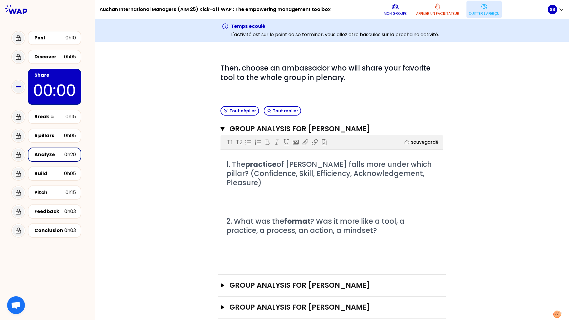
click at [426, 7] on button "Quitter l'aperçu" at bounding box center [483, 10] width 35 height 18
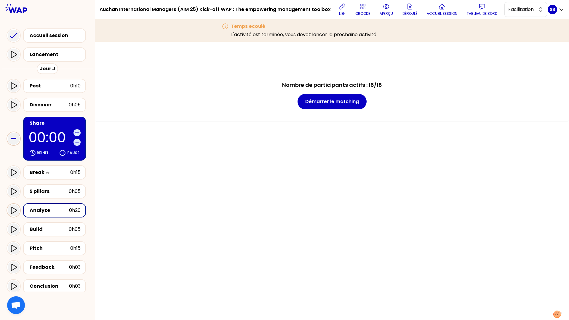
click at [14, 211] on icon at bounding box center [13, 210] width 7 height 7
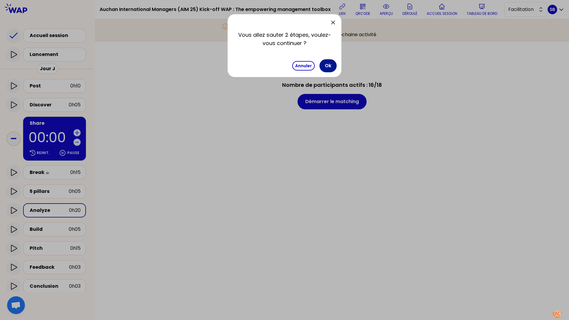
click at [327, 66] on button "Ok" at bounding box center [327, 65] width 17 height 13
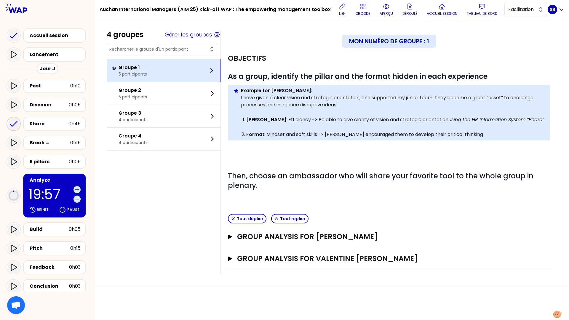
click at [162, 73] on div "Groupe 1 5 participants" at bounding box center [164, 70] width 114 height 23
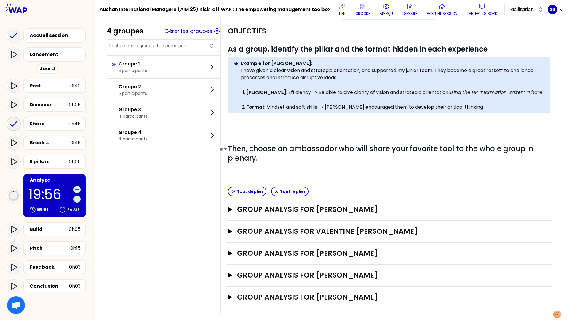
scroll to position [31, 0]
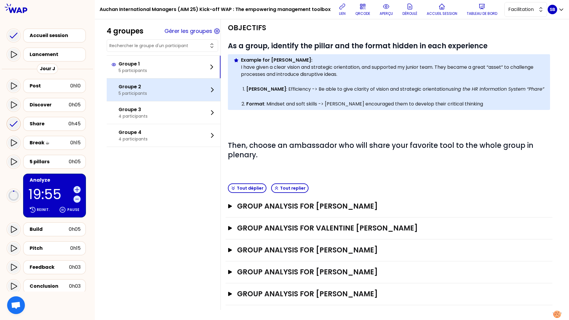
click at [193, 89] on div "Groupe 2 5 participants" at bounding box center [164, 90] width 114 height 23
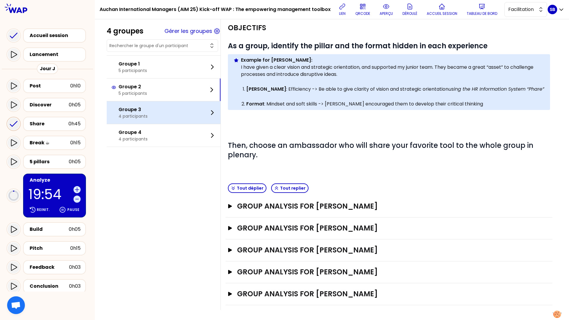
click at [193, 114] on div "Groupe 3 4 participants" at bounding box center [164, 112] width 114 height 23
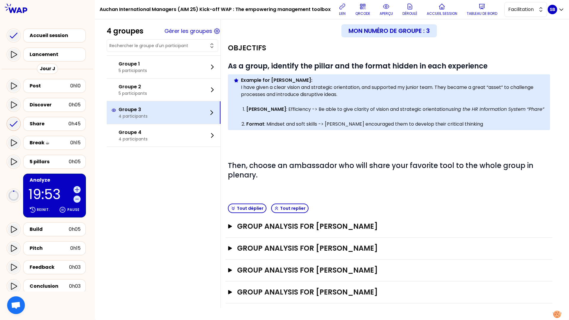
scroll to position [10, 0]
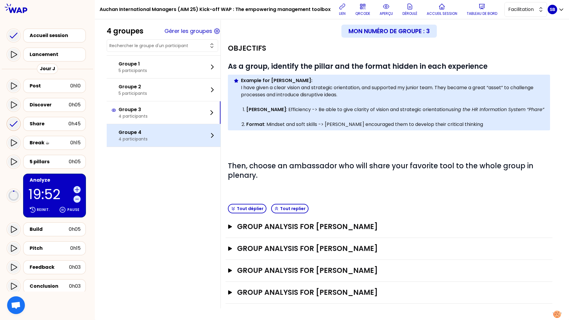
click at [178, 129] on div "Groupe 4 4 participants" at bounding box center [164, 135] width 114 height 23
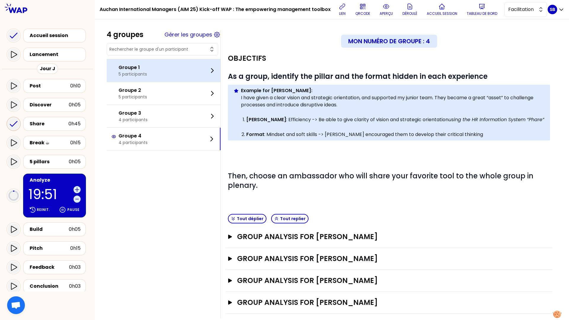
click at [180, 65] on div "Groupe 1 5 participants" at bounding box center [164, 70] width 114 height 23
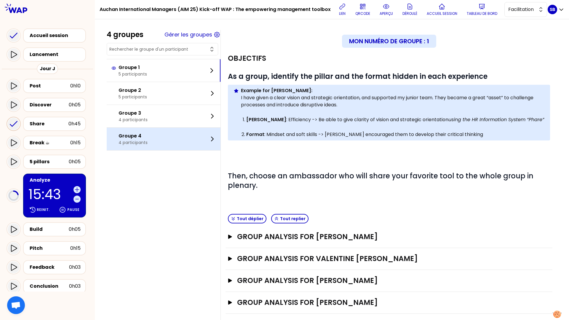
click at [186, 146] on div "Groupe 4 4 participants" at bounding box center [164, 139] width 114 height 23
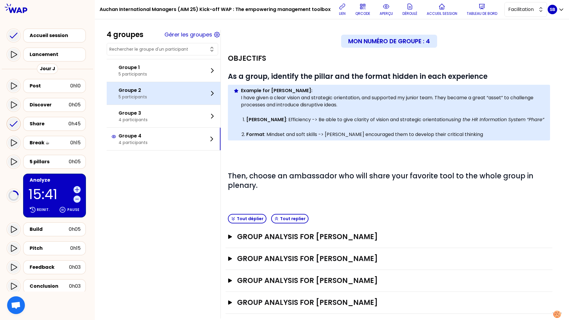
click at [198, 94] on div "Groupe 2 5 participants" at bounding box center [164, 93] width 114 height 23
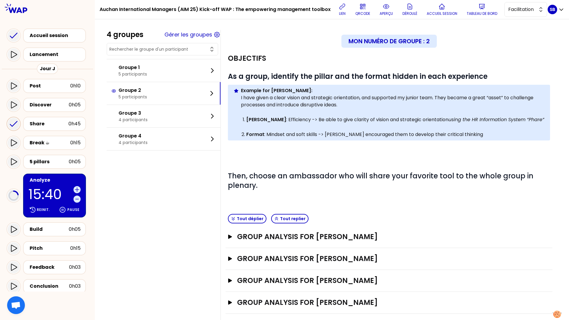
scroll to position [32, 0]
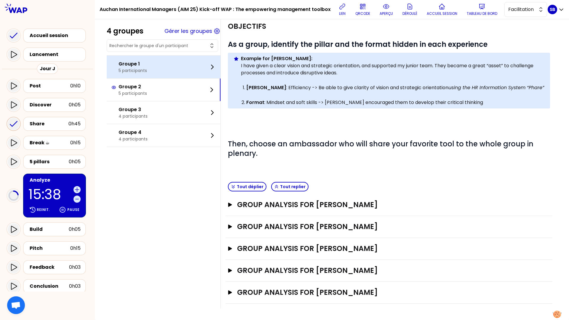
click at [180, 65] on div "Groupe 1 5 participants" at bounding box center [164, 67] width 114 height 23
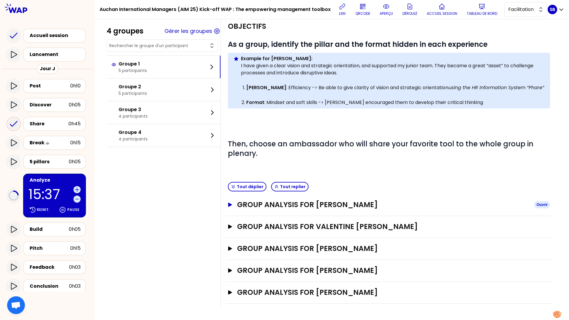
click at [229, 205] on icon "button" at bounding box center [230, 205] width 4 height 4
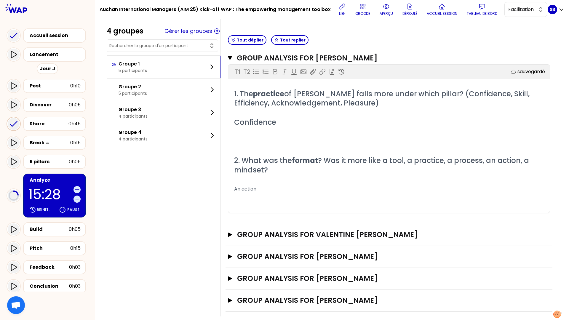
scroll to position [187, 0]
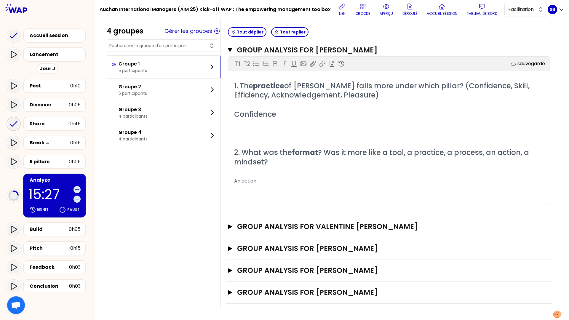
click at [227, 227] on div "GROUP ANALYSIS FOR Valentine de Saintignon Ouvrir" at bounding box center [388, 227] width 327 height 22
click at [230, 229] on button "GROUP ANALYSIS FOR Valentine de Saintignon Ouvrir" at bounding box center [389, 226] width 322 height 9
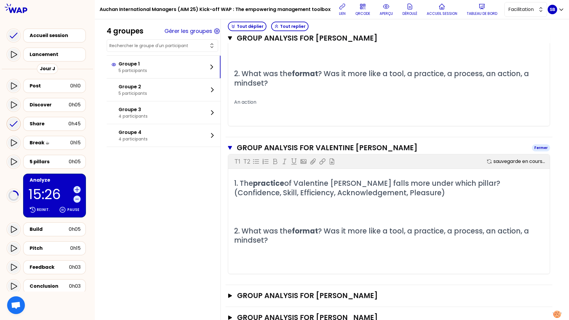
scroll to position [267, 0]
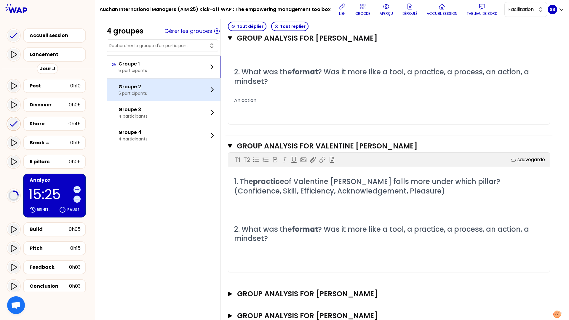
click at [170, 84] on div "Groupe 2 5 participants" at bounding box center [164, 90] width 114 height 23
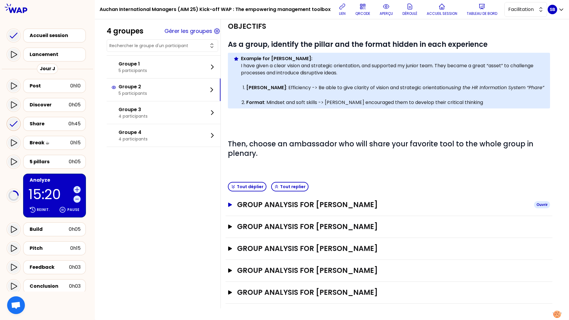
click at [230, 206] on icon "button" at bounding box center [230, 205] width 5 height 4
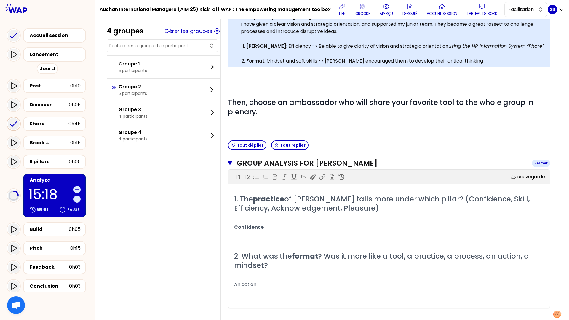
scroll to position [74, 0]
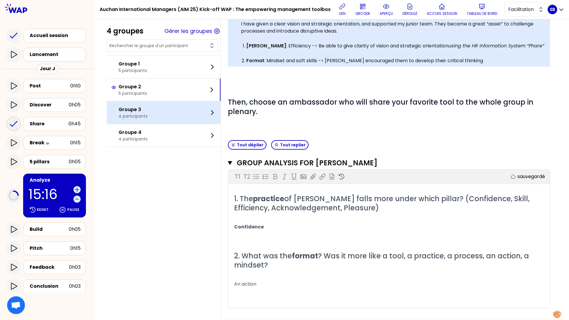
click at [186, 108] on div "Groupe 3 4 participants" at bounding box center [164, 112] width 114 height 23
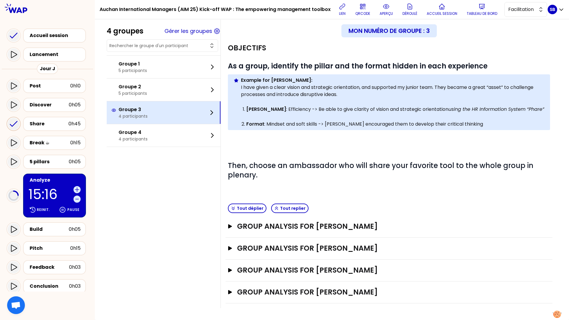
scroll to position [10, 0]
click at [227, 227] on div "GROUP ANALYSIS FOR Monica Soare Ouvrir" at bounding box center [388, 227] width 327 height 22
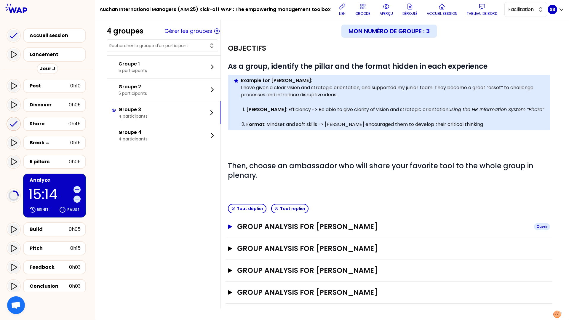
click at [228, 227] on icon "button" at bounding box center [230, 227] width 4 height 4
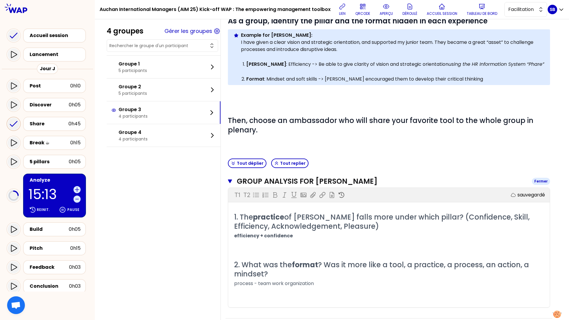
scroll to position [58, 0]
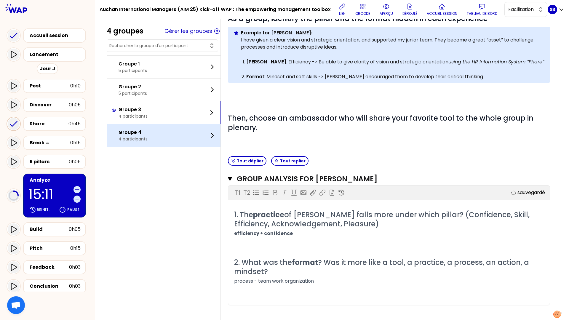
click at [174, 131] on div "Groupe 4 4 participants" at bounding box center [164, 135] width 114 height 23
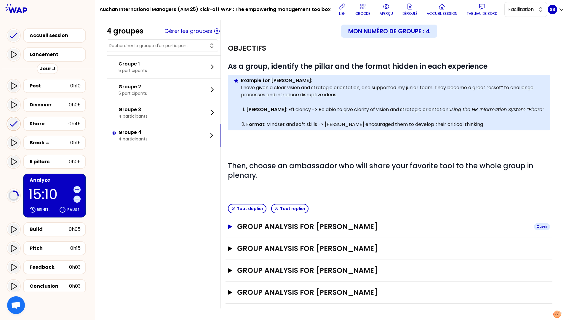
click at [229, 225] on icon "button" at bounding box center [230, 227] width 4 height 4
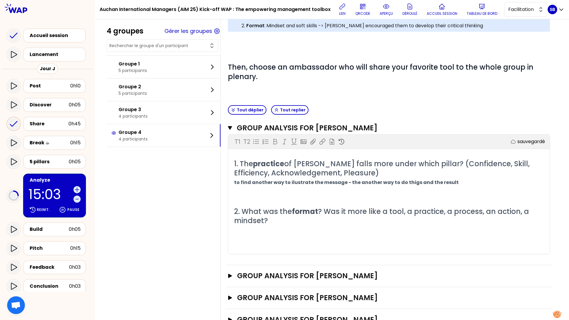
scroll to position [110, 0]
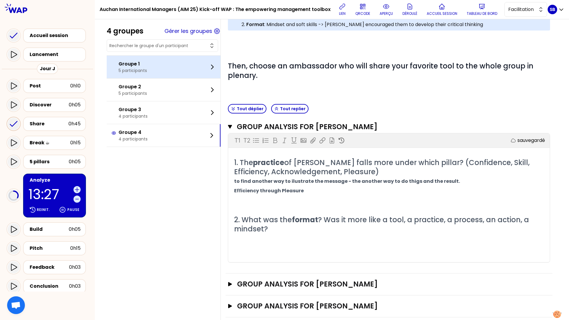
click at [191, 73] on div "Groupe 1 5 participants" at bounding box center [164, 67] width 114 height 23
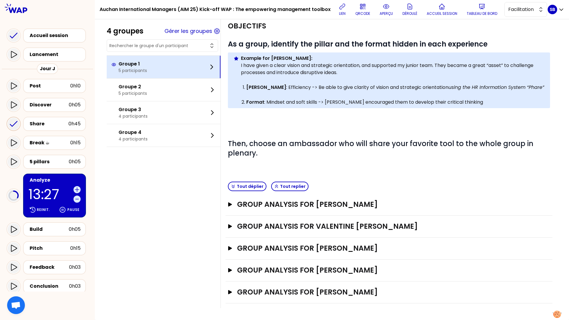
scroll to position [32, 0]
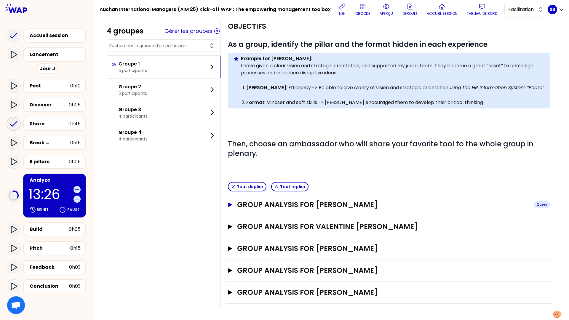
click at [231, 203] on icon "button" at bounding box center [230, 205] width 5 height 4
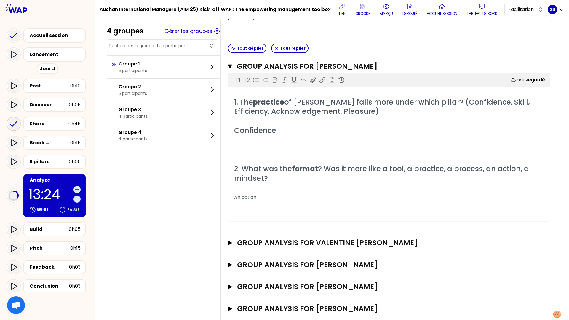
scroll to position [187, 0]
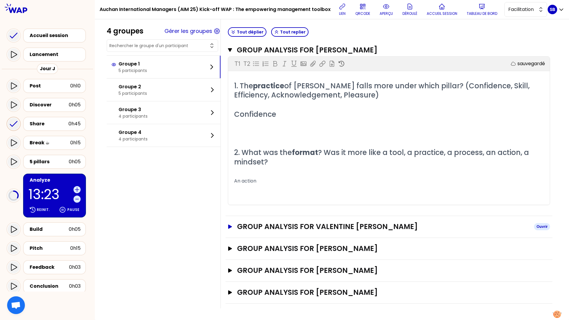
click at [231, 228] on button "GROUP ANALYSIS FOR Valentine de Saintignon Ouvrir" at bounding box center [389, 226] width 322 height 9
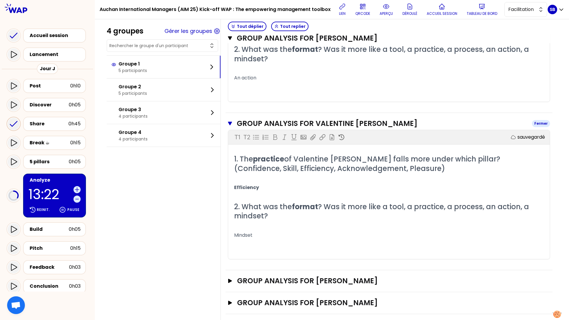
scroll to position [322, 0]
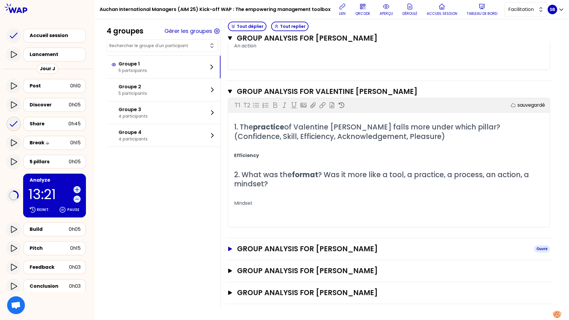
click at [229, 246] on button "GROUP ANALYSIS FOR Emilie Berthier Ouvrir" at bounding box center [389, 248] width 322 height 9
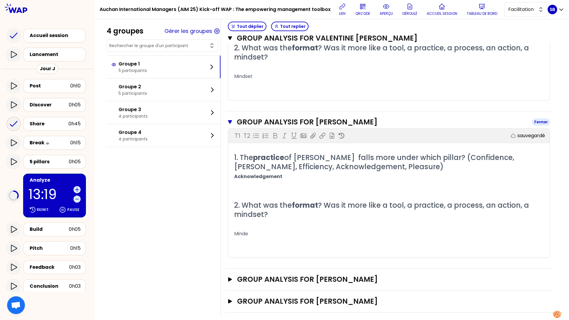
scroll to position [457, 0]
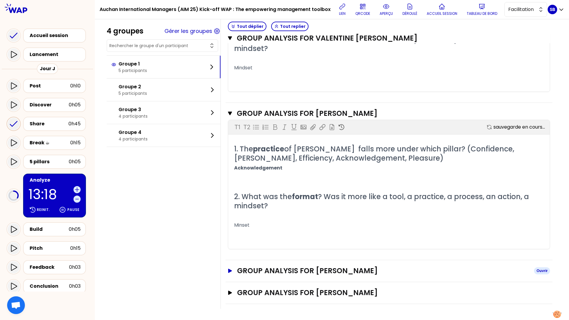
click at [228, 266] on icon "button" at bounding box center [230, 270] width 4 height 4
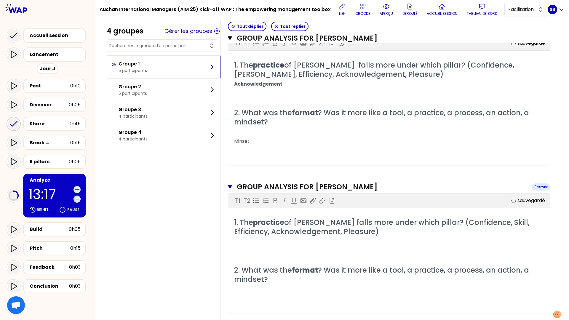
scroll to position [542, 0]
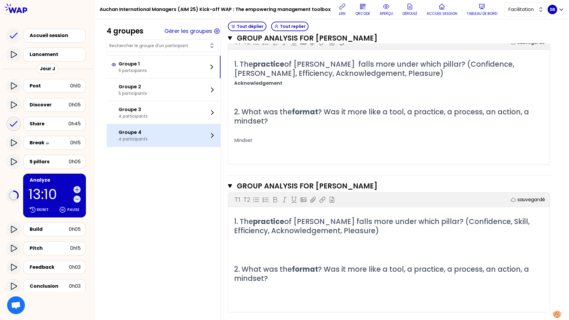
click at [188, 145] on div "Groupe 4 4 participants" at bounding box center [164, 135] width 114 height 23
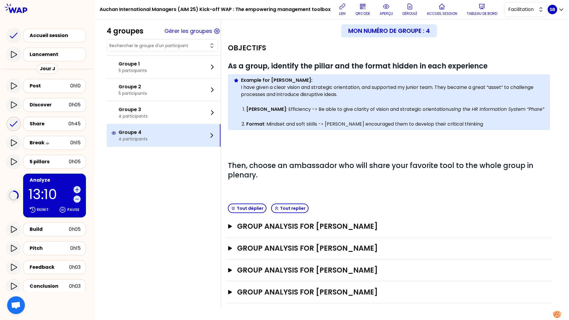
scroll to position [10, 0]
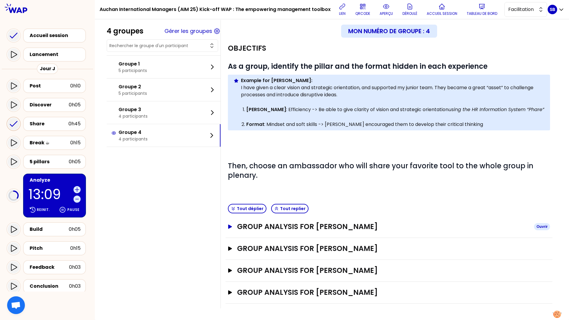
click at [236, 227] on button "GROUP ANALYSIS FOR SCHENCKE FREDERIC Ouvrir" at bounding box center [389, 226] width 322 height 9
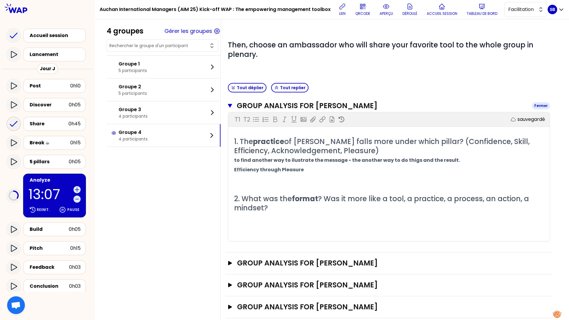
scroll to position [143, 0]
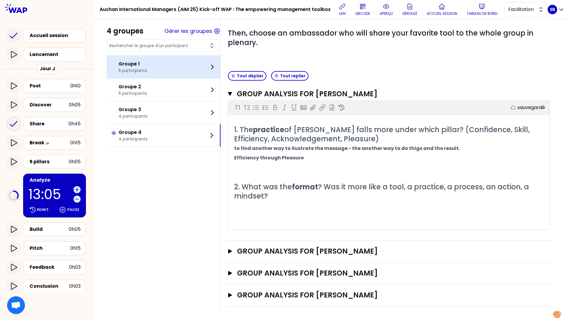
click at [165, 74] on div "Groupe 1 5 participants" at bounding box center [164, 67] width 114 height 23
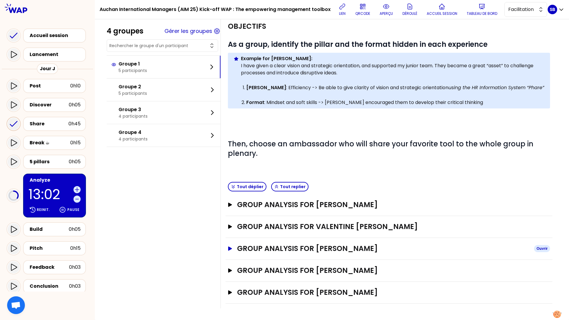
click at [230, 247] on icon "button" at bounding box center [230, 248] width 5 height 4
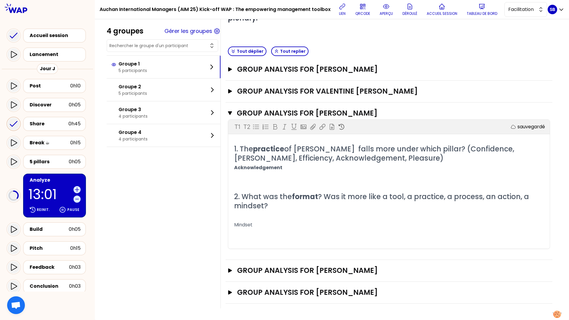
scroll to position [167, 0]
click at [227, 266] on div "GROUP ANALYSIS FOR Alexandru Perl Ouvrir" at bounding box center [388, 271] width 327 height 22
click at [229, 266] on icon "button" at bounding box center [230, 270] width 5 height 4
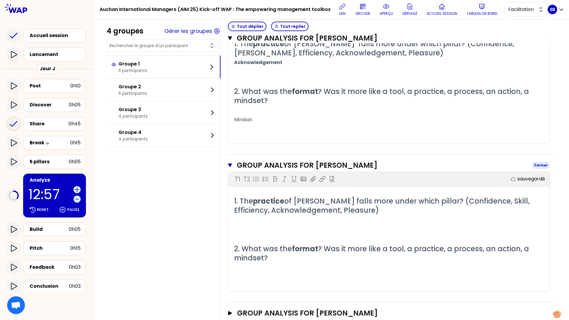
scroll to position [293, 0]
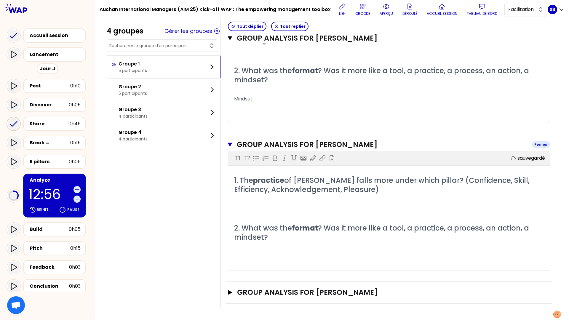
click at [229, 146] on icon "button" at bounding box center [230, 144] width 4 height 5
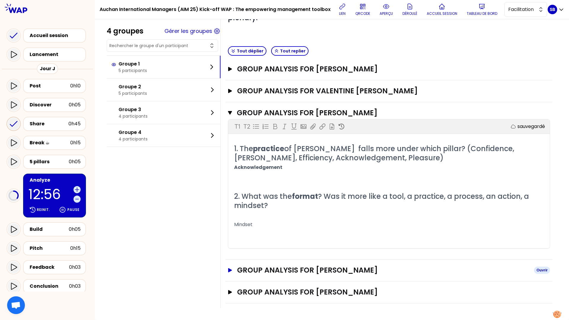
scroll to position [167, 0]
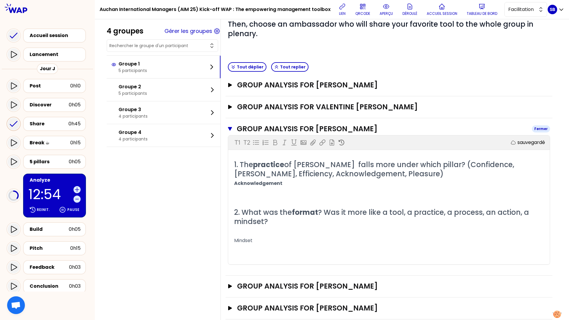
click at [230, 128] on icon "button" at bounding box center [230, 129] width 4 height 4
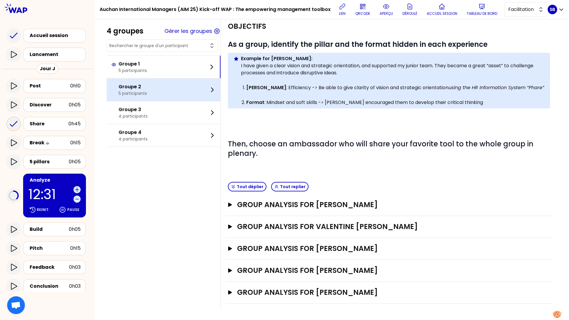
click at [184, 98] on div "Groupe 2 5 participants" at bounding box center [164, 90] width 114 height 23
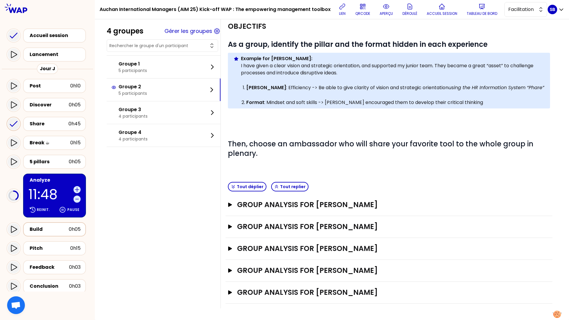
click at [60, 236] on div "Build 0h05" at bounding box center [54, 229] width 63 height 14
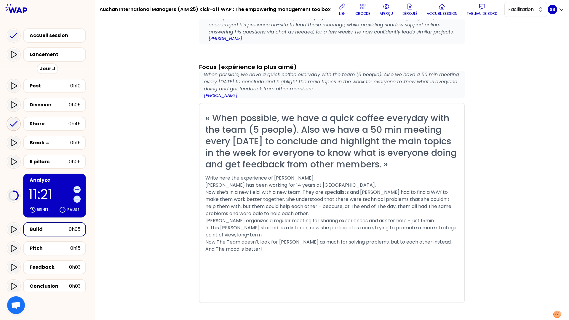
scroll to position [638, 0]
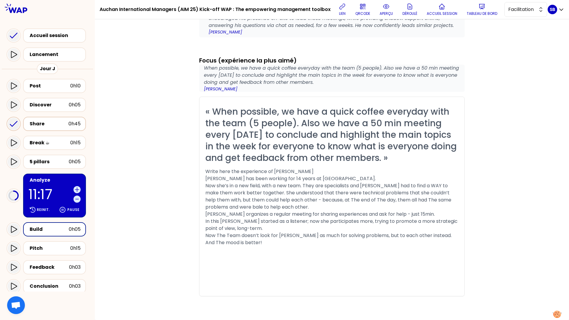
click at [72, 126] on div "0h45" at bounding box center [74, 123] width 12 height 7
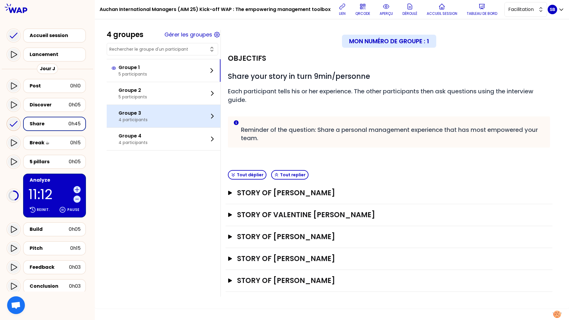
click at [168, 124] on div "Groupe 3 4 participants" at bounding box center [164, 116] width 114 height 23
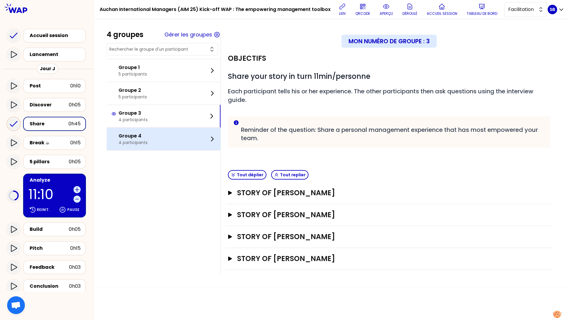
click at [171, 144] on div "Groupe 4 4 participants" at bounding box center [164, 139] width 114 height 23
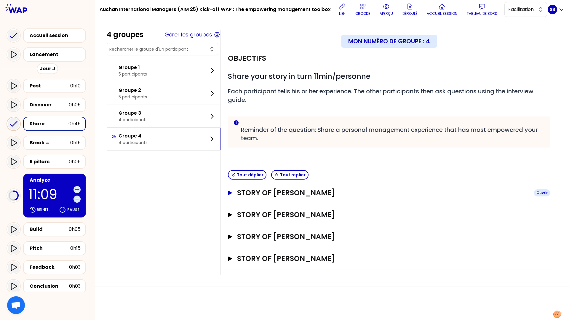
click at [228, 196] on button "STORY OF SCHENCKE FREDERIC Ouvrir" at bounding box center [389, 192] width 322 height 9
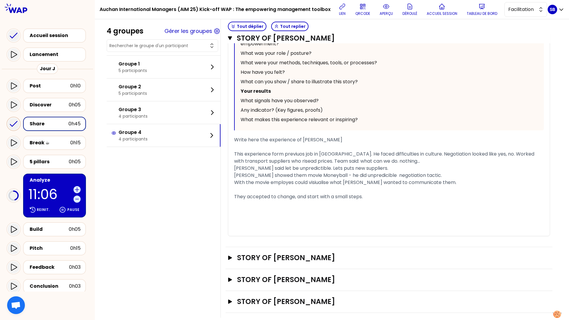
scroll to position [293, 0]
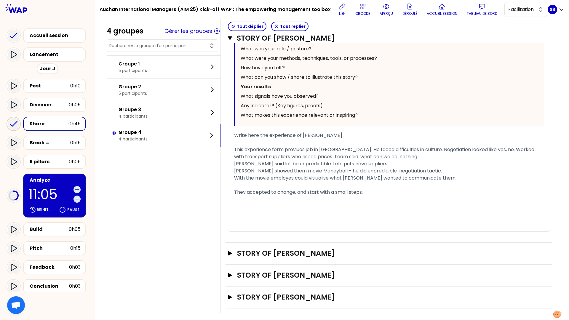
click at [57, 184] on div "Analyze 11:05 Reinit. Pause" at bounding box center [54, 196] width 63 height 44
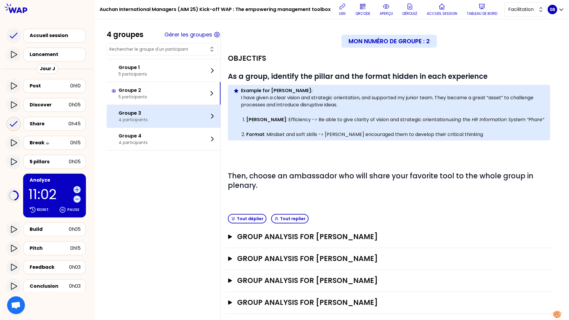
click at [176, 111] on div "Groupe 3 4 participants" at bounding box center [164, 116] width 114 height 23
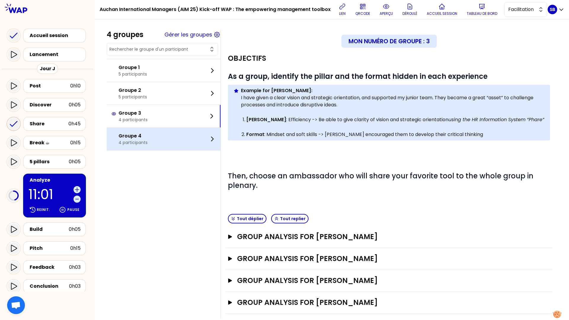
click at [169, 138] on div "Groupe 4 4 participants" at bounding box center [164, 139] width 114 height 23
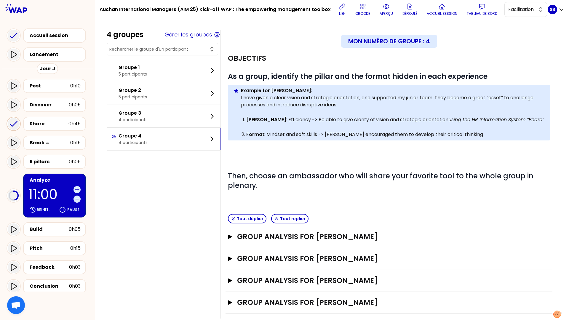
scroll to position [10, 0]
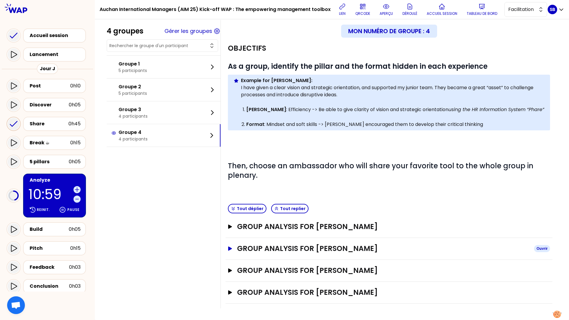
click at [230, 247] on icon "button" at bounding box center [230, 248] width 5 height 4
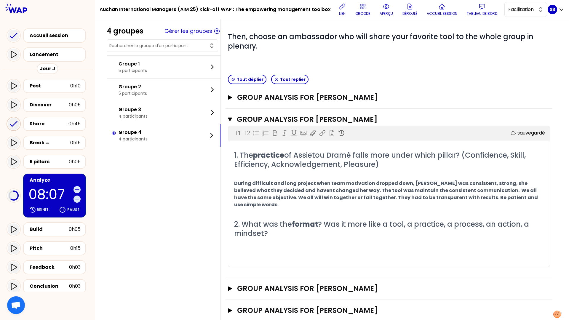
scroll to position [150, 0]
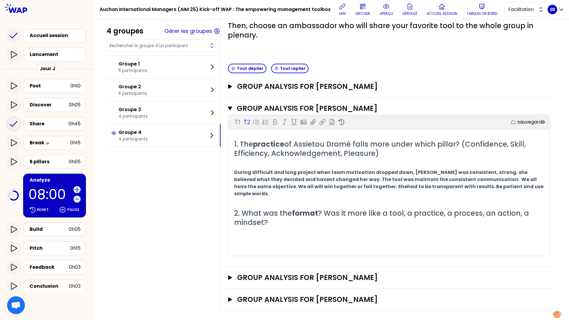
click at [289, 195] on div "1. The practice of Assietou Dramé falls more under which pillar? (Confidence, S…" at bounding box center [389, 198] width 310 height 116
click at [275, 246] on p "﻿" at bounding box center [389, 250] width 310 height 9
click at [275, 199] on div "1. The practice of Assietou Dramé falls more under which pillar? (Confidence, S…" at bounding box center [389, 198] width 310 height 116
click at [271, 195] on div "1. The practice of Assietou Dramé falls more under which pillar? (Confidence, S…" at bounding box center [389, 198] width 310 height 116
click at [286, 227] on p "﻿" at bounding box center [389, 231] width 310 height 9
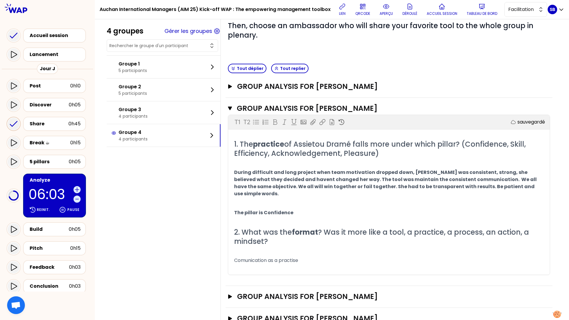
scroll to position [169, 0]
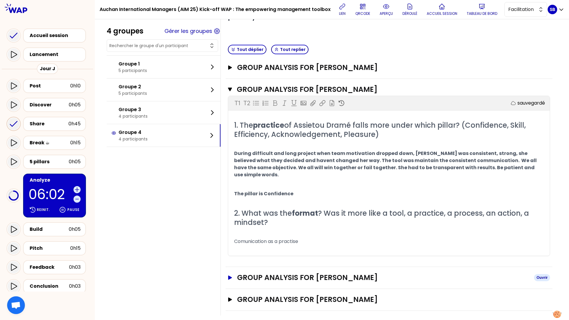
click at [234, 266] on button "GROUP ANALYSIS FOR FRANCOIS DUCROCQ Ouvrir" at bounding box center [389, 277] width 322 height 9
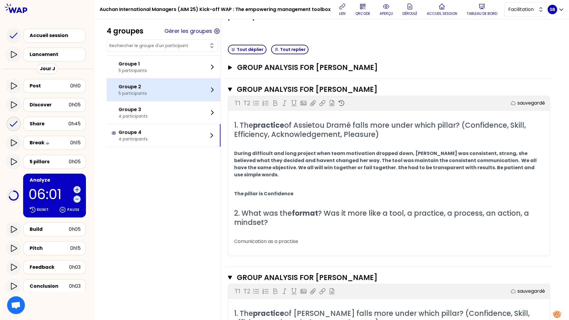
click at [176, 92] on div "Groupe 2 5 participants" at bounding box center [164, 90] width 114 height 23
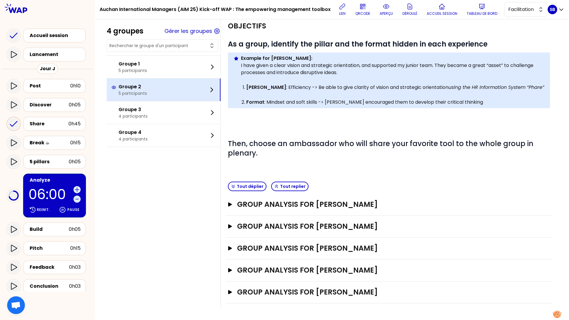
scroll to position [32, 0]
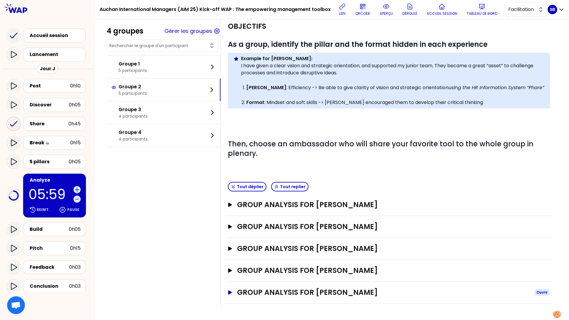
click at [231, 266] on icon "button" at bounding box center [230, 292] width 4 height 4
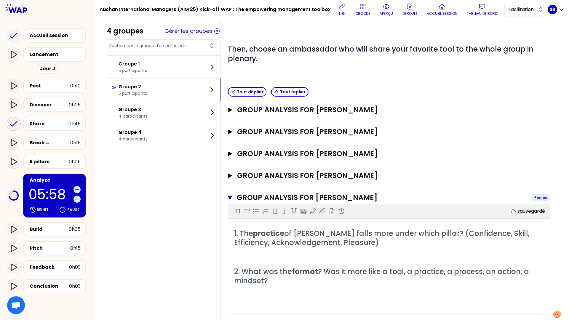
scroll to position [148, 0]
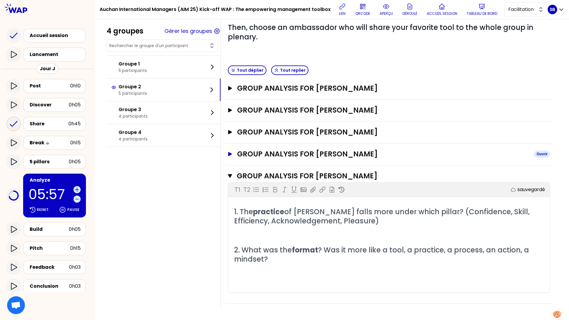
click at [231, 154] on icon "button" at bounding box center [230, 154] width 4 height 4
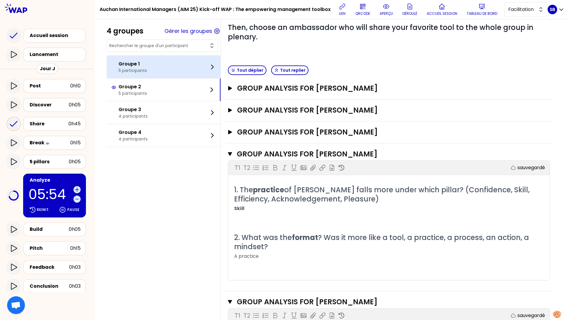
click at [194, 77] on div "Groupe 1 5 participants" at bounding box center [164, 67] width 114 height 23
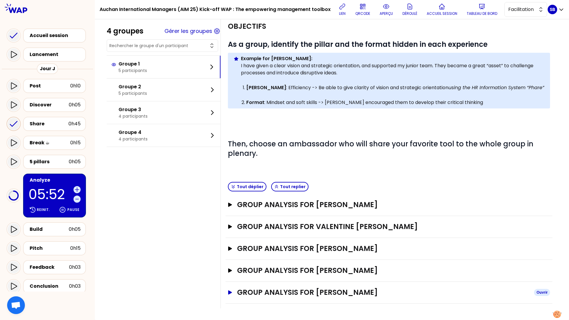
click at [230, 266] on icon "button" at bounding box center [230, 292] width 4 height 4
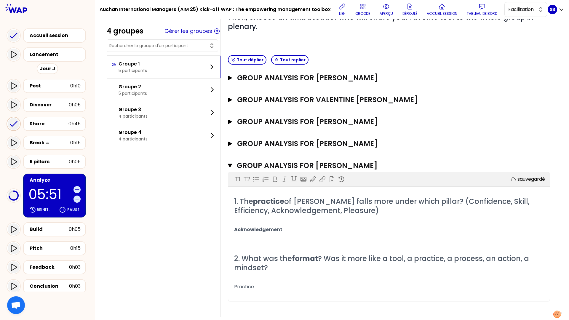
scroll to position [167, 0]
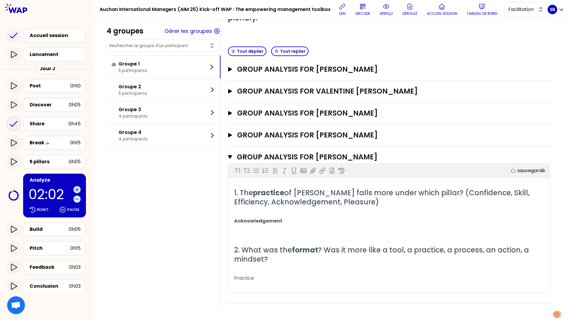
click at [183, 266] on div "4 groupes Gérer les groupes Groupe 1 5 participants Groupe 2 5 participants Gro…" at bounding box center [332, 86] width 450 height 446
click at [389, 10] on button "aperçu" at bounding box center [386, 10] width 18 height 18
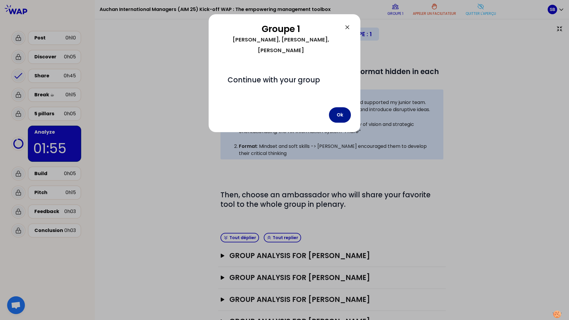
click at [336, 107] on button "Ok" at bounding box center [340, 114] width 22 height 15
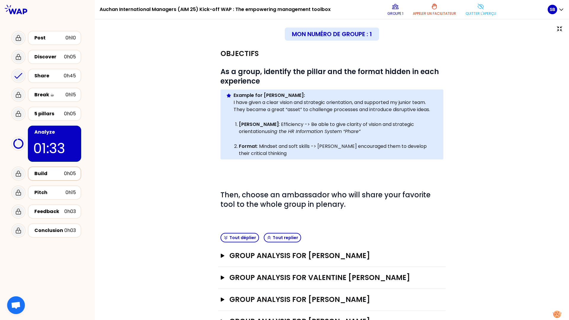
click at [60, 173] on div "Build" at bounding box center [49, 173] width 30 height 7
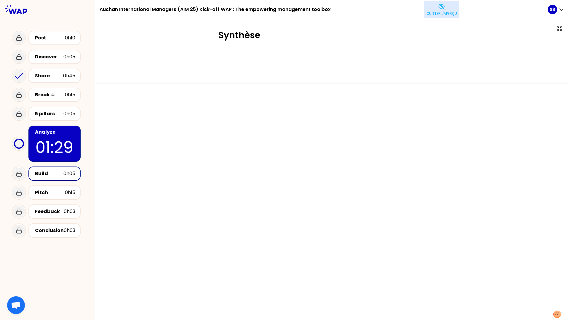
click at [426, 13] on p "Quitter l'aperçu" at bounding box center [441, 13] width 31 height 5
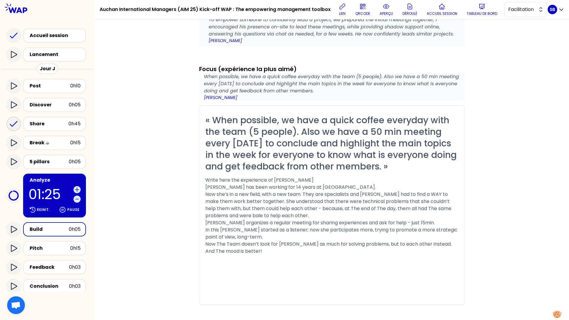
scroll to position [638, 0]
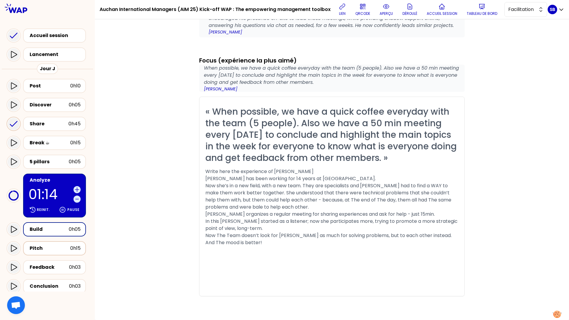
click at [50, 249] on div "Pitch" at bounding box center [50, 248] width 41 height 7
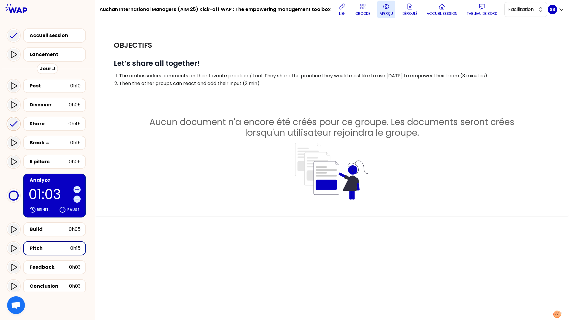
click at [388, 10] on button "aperçu" at bounding box center [386, 10] width 18 height 18
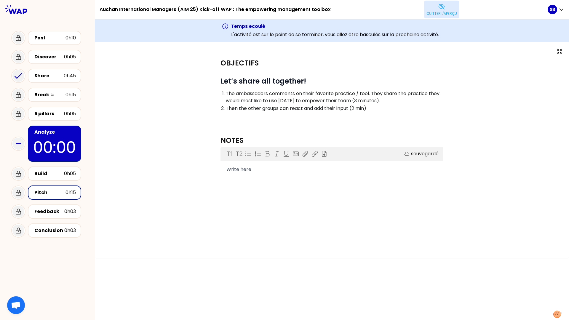
click at [426, 6] on icon at bounding box center [441, 6] width 7 height 7
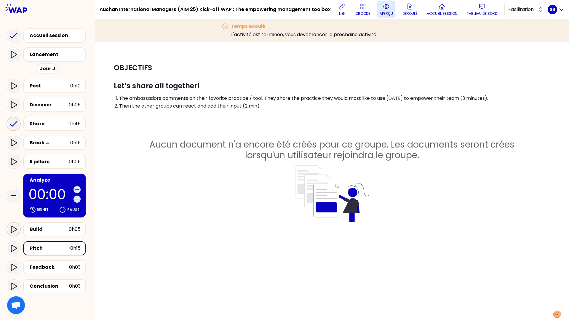
click at [15, 225] on div at bounding box center [14, 229] width 12 height 12
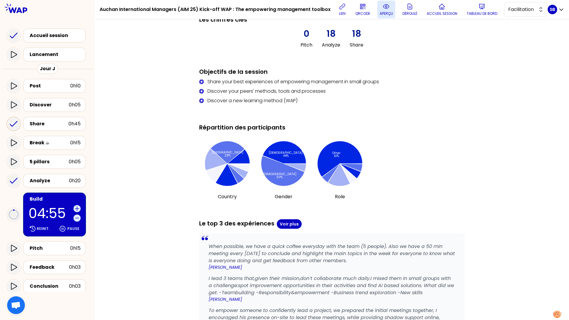
scroll to position [339, 0]
click at [47, 126] on div "Share" at bounding box center [49, 123] width 39 height 7
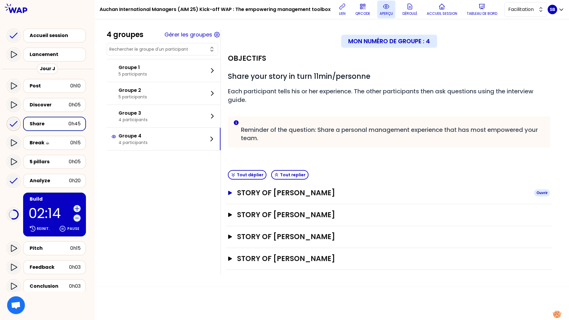
click at [230, 193] on icon "button" at bounding box center [230, 193] width 4 height 4
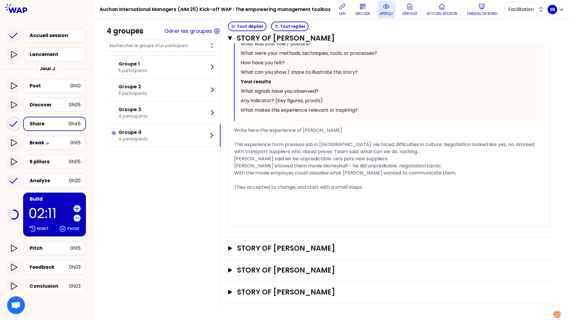
scroll to position [305, 0]
click at [279, 219] on div "﻿" at bounding box center [389, 215] width 310 height 7
click at [16, 246] on icon at bounding box center [13, 248] width 7 height 7
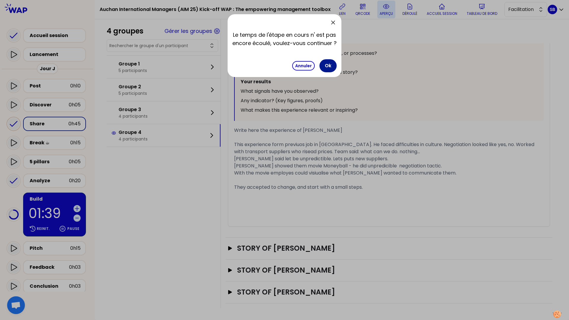
click at [326, 68] on button "Ok" at bounding box center [327, 65] width 17 height 13
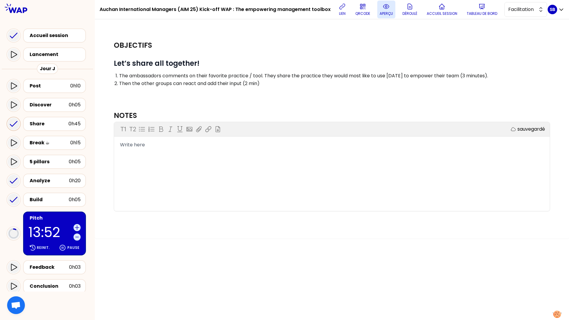
click at [261, 173] on div "T1 T2 Exporter sauvegardé Write here" at bounding box center [331, 166] width 435 height 89
click at [133, 143] on span "Write here" at bounding box center [132, 144] width 25 height 7
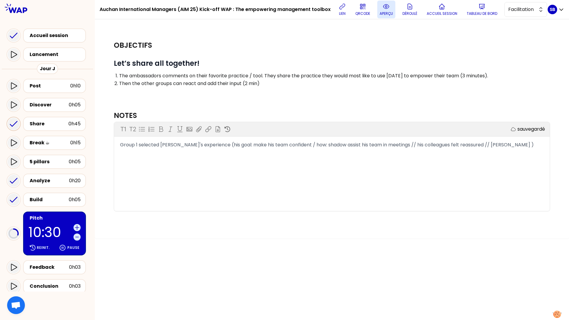
click at [295, 143] on span "Group 1 selected Nicolas's experience (his goal: make his team confident / how:…" at bounding box center [327, 144] width 414 height 7
click at [426, 145] on span "Group 1 selected Nicolas's experience (his goal: make his team confident // how…" at bounding box center [328, 144] width 416 height 7
click at [245, 154] on div "Group 1 selected Nicolas's experience (his goal: make his team confident // how…" at bounding box center [332, 148] width 424 height 14
click at [57, 123] on div "Share" at bounding box center [49, 123] width 39 height 7
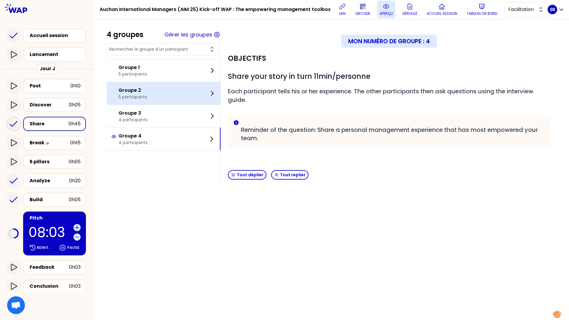
click at [163, 91] on div "Groupe 2 5 participants" at bounding box center [164, 93] width 114 height 23
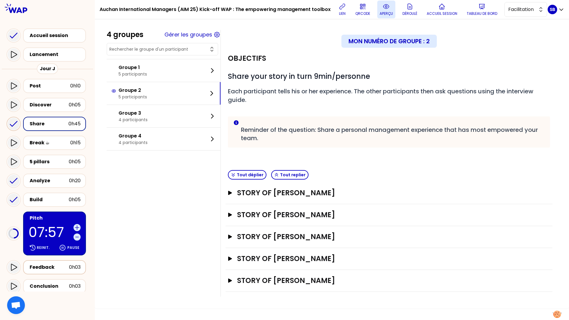
scroll to position [38, 0]
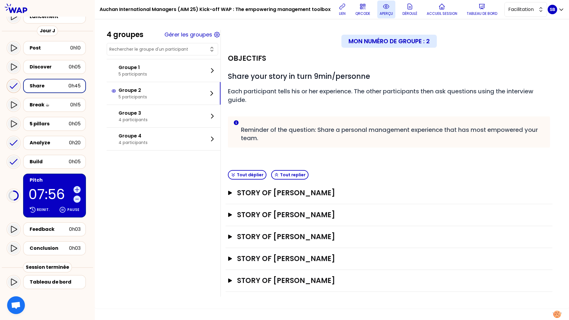
click at [49, 188] on p "07:56" at bounding box center [49, 195] width 43 height 14
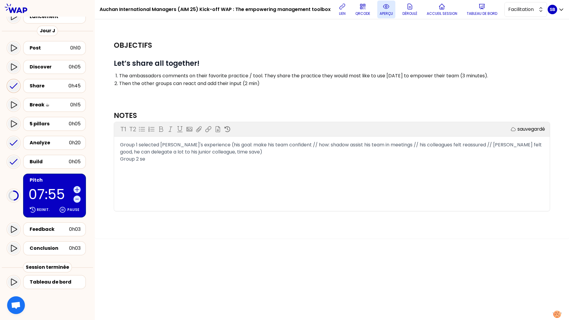
click at [154, 159] on div "Group 2 se" at bounding box center [332, 159] width 424 height 7
click at [215, 159] on span "Group 2 selected Carmen's experience (Pillar: confidence" at bounding box center [197, 159] width 155 height 7
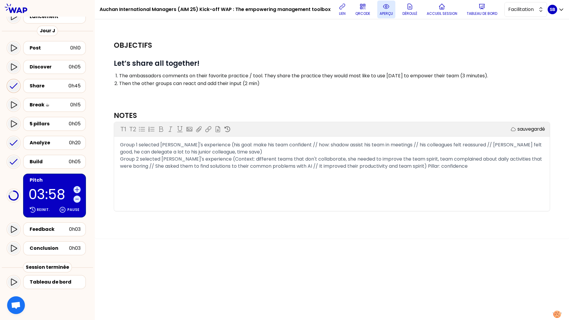
click at [246, 152] on div "Group 1 selected Nicolas's experience (his goal: make his team confident // how…" at bounding box center [332, 148] width 424 height 14
click at [166, 173] on div "T1 T2 Exporter sauvegardé Group 1 selected Nicolas's experience (his goal: make…" at bounding box center [331, 166] width 435 height 89
click at [426, 166] on div "Group 2 selected Carmen's experience (Context: different teams that don't colla…" at bounding box center [332, 163] width 424 height 14
click at [301, 164] on span "Group 2 selected Carmen's experience (Context: different teams that don't colla…" at bounding box center [331, 163] width 423 height 14
click at [324, 166] on span "Group 2 selected Carmen's experience (Context: different teams that don't colla…" at bounding box center [331, 163] width 423 height 14
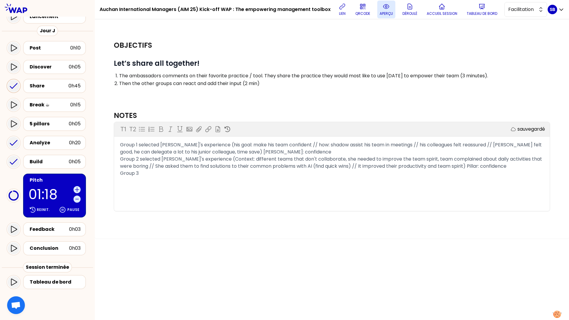
click at [175, 172] on div "Group 3" at bounding box center [332, 173] width 424 height 7
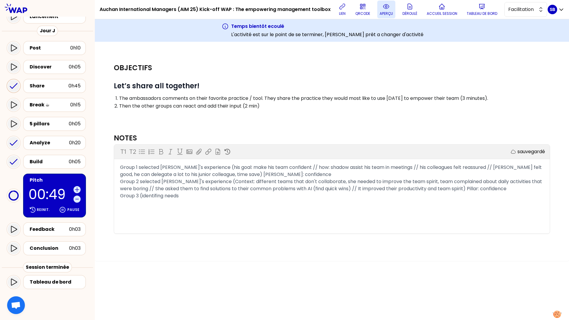
click at [139, 195] on span "Group 3 (identifing needs" at bounding box center [149, 195] width 59 height 7
click at [60, 88] on div "Share" at bounding box center [49, 85] width 39 height 7
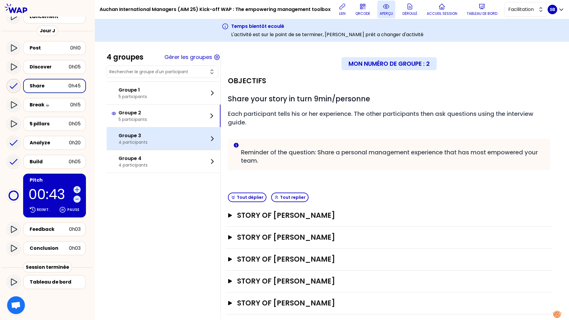
click at [171, 143] on div "Groupe 3 4 participants" at bounding box center [164, 138] width 114 height 23
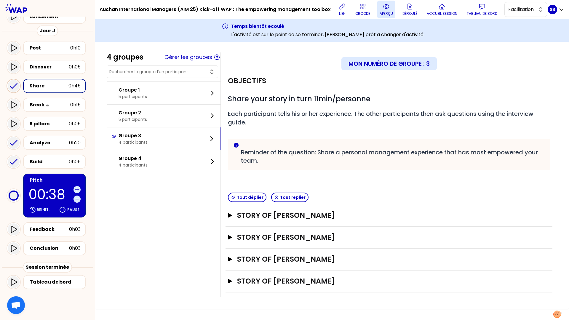
click at [57, 179] on div "Pitch" at bounding box center [55, 180] width 51 height 7
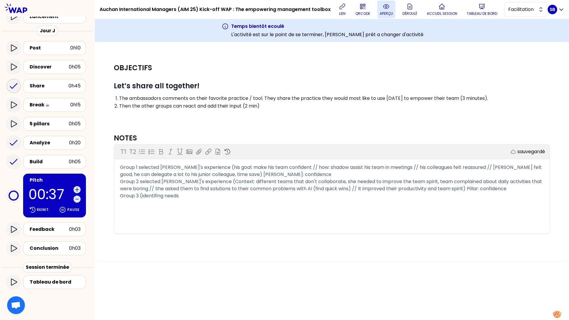
click at [183, 197] on div "Group 3 (identifing needs" at bounding box center [332, 195] width 424 height 7
click at [137, 194] on span "Group 3 (identifing needs" at bounding box center [149, 195] width 59 height 7
click at [139, 194] on span "Group 3 (identifing needs" at bounding box center [149, 195] width 59 height 7
click at [177, 195] on span "Group 3 selected Ruslan experience (identifing needs" at bounding box center [182, 195] width 124 height 7
click at [233, 189] on span "Group 2 selected Carmen's experience (Context: different teams that don't colla…" at bounding box center [331, 185] width 423 height 14
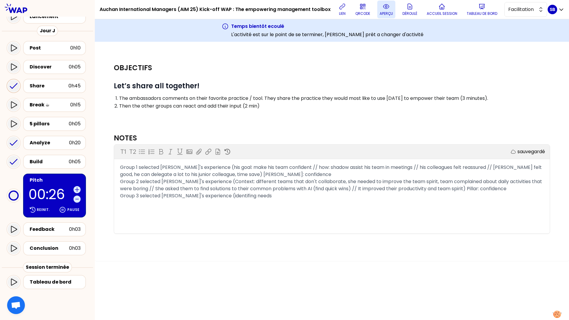
click at [261, 197] on div "Group 3 selected Ruslan's experience (identifing needs" at bounding box center [332, 195] width 424 height 7
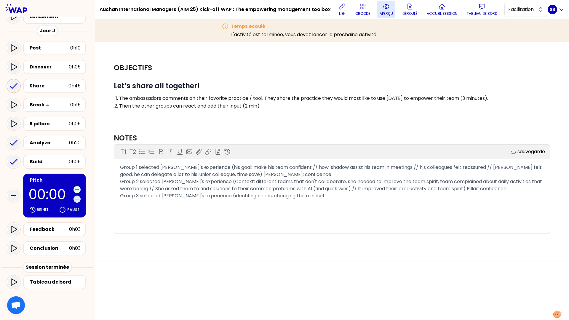
click at [79, 188] on icon at bounding box center [77, 190] width 6 height 6
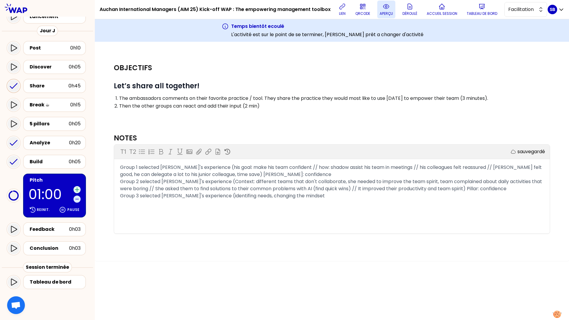
click at [79, 188] on icon at bounding box center [77, 190] width 6 height 6
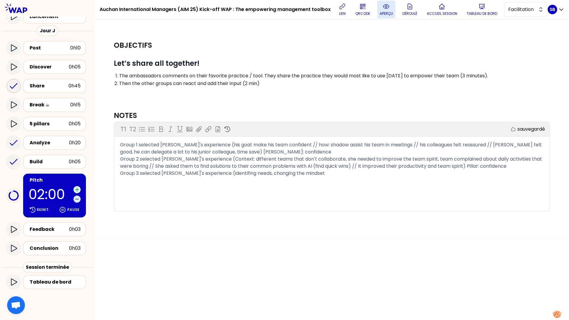
click at [79, 188] on icon at bounding box center [77, 190] width 6 height 6
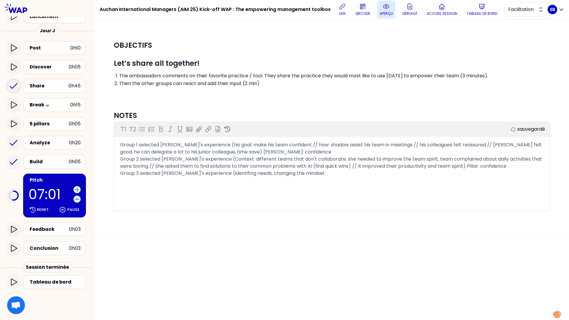
click at [79, 188] on icon at bounding box center [77, 190] width 6 height 6
click at [308, 174] on div "Group 3 selected Ruslan's experience (identifing needs, changing the mindset" at bounding box center [332, 173] width 424 height 7
click at [396, 174] on span "Group 3 selected Ruslan's experience (identifing needs, changing the mindset : …" at bounding box center [305, 173] width 371 height 7
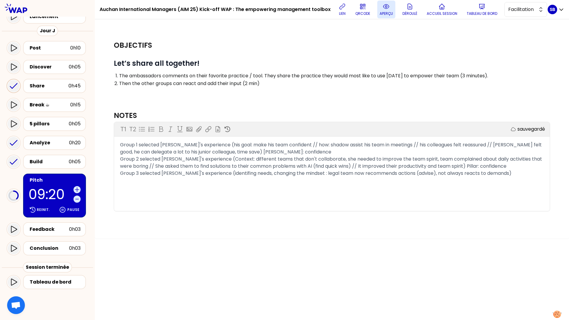
click at [426, 171] on span "Group 3 selected Ruslan's experience (identifing needs, changing the mindset : …" at bounding box center [315, 173] width 391 height 7
click at [426, 172] on div "Group 3 selected Ruslan's experience (identifing needs, changing the mindset : …" at bounding box center [332, 173] width 424 height 7
click at [426, 172] on span "Group 3 selected Ruslan's experience (identifing needs, changing the mindset : …" at bounding box center [327, 177] width 415 height 14
click at [344, 180] on div "Group 3 selected Ruslan's experience (identifing needs, changing the mindset : …" at bounding box center [332, 177] width 424 height 14
click at [68, 85] on div "0h45" at bounding box center [74, 85] width 12 height 7
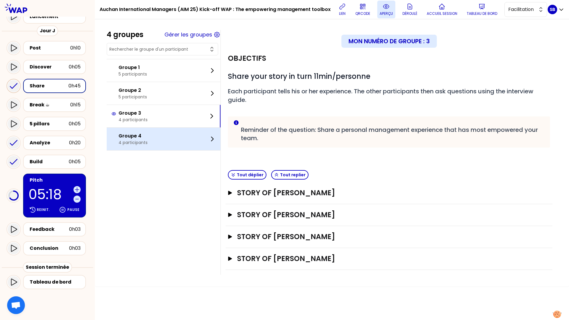
click at [153, 135] on div "Groupe 4 4 participants" at bounding box center [164, 139] width 114 height 23
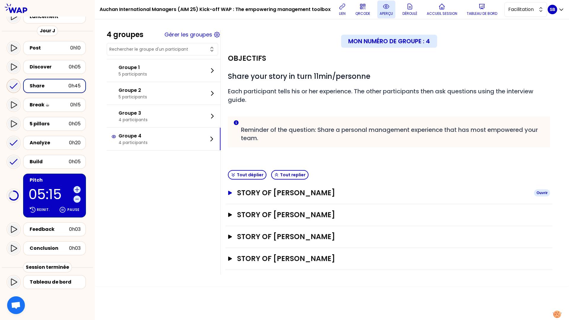
click at [230, 193] on icon "button" at bounding box center [230, 193] width 4 height 4
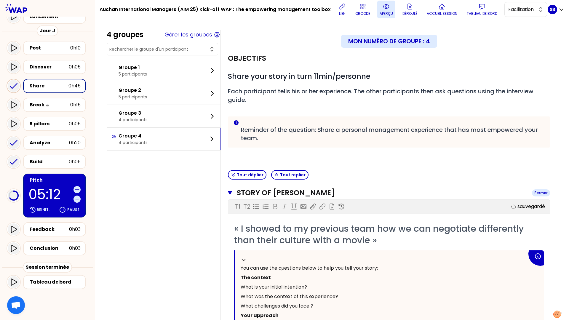
click at [229, 191] on icon "button" at bounding box center [230, 193] width 4 height 4
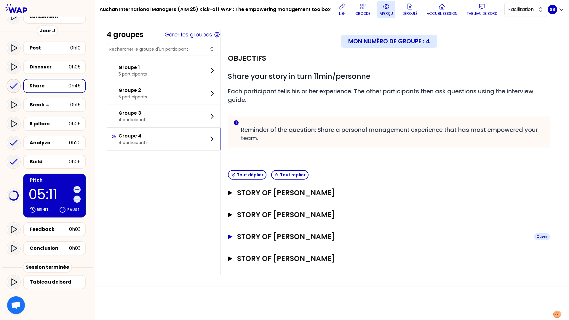
click at [229, 238] on icon "button" at bounding box center [230, 237] width 4 height 4
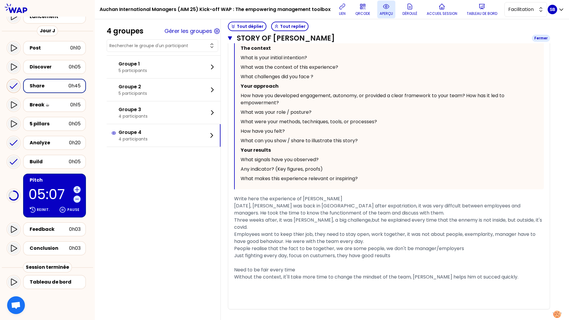
scroll to position [314, 0]
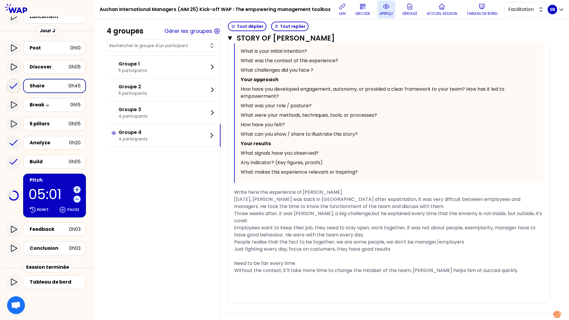
click at [49, 201] on p "05:01" at bounding box center [49, 195] width 43 height 14
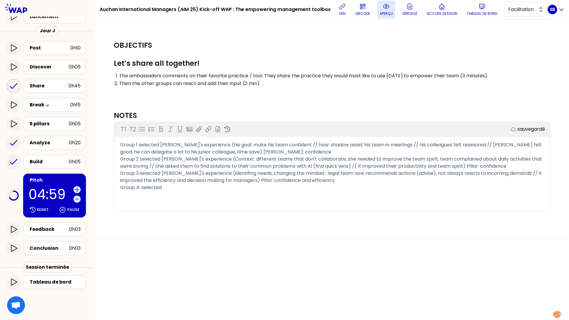
click at [182, 193] on div "T1 T2 Exporter sauvegardé Group 1 selected Nicolas's experience (his goal: make…" at bounding box center [331, 166] width 435 height 89
click at [178, 188] on div "Group 4: selected" at bounding box center [332, 187] width 424 height 7
click at [410, 186] on span "Group 4: selected François's experience (experience as store director, his stor…" at bounding box center [305, 187] width 371 height 7
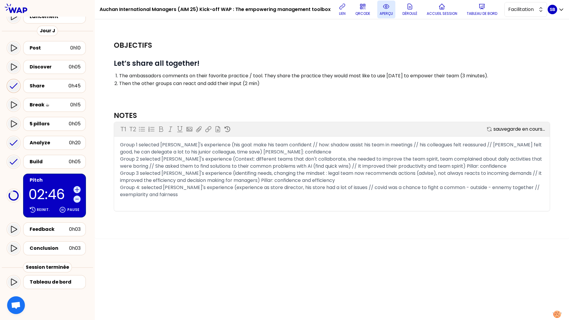
click at [230, 192] on div "Group 4: selected François's experience (experience as store director, his stor…" at bounding box center [332, 191] width 424 height 14
click at [185, 193] on span "Group 4: selected François's experience (experience as store director, his stor…" at bounding box center [330, 191] width 421 height 14
click at [385, 192] on div "Group 4: selected François's experience (experience as store director, his stor…" at bounding box center [332, 191] width 424 height 14
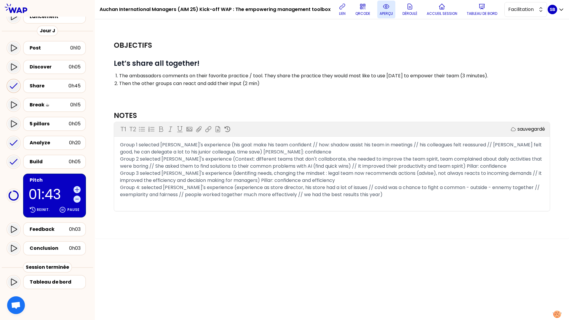
click at [348, 188] on span "Group 4: selected François's experience (experience as store director, his stor…" at bounding box center [330, 191] width 421 height 14
click at [403, 189] on span "Group 4: selected François's experience (experience as store director, his stor…" at bounding box center [330, 191] width 421 height 14
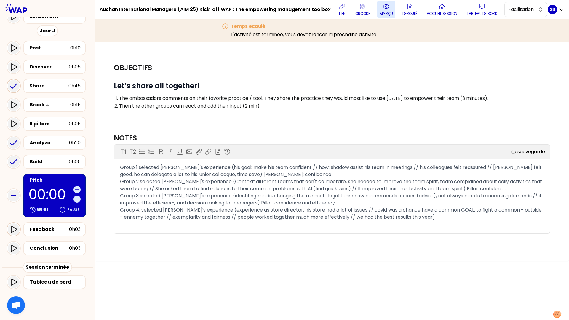
click at [15, 229] on icon at bounding box center [13, 229] width 7 height 7
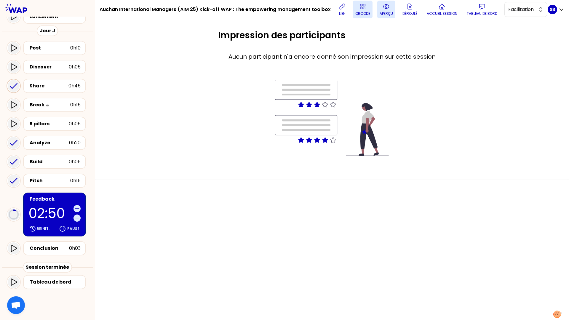
click at [361, 11] on p "QRCODE" at bounding box center [362, 13] width 15 height 5
